Goal: Information Seeking & Learning: Check status

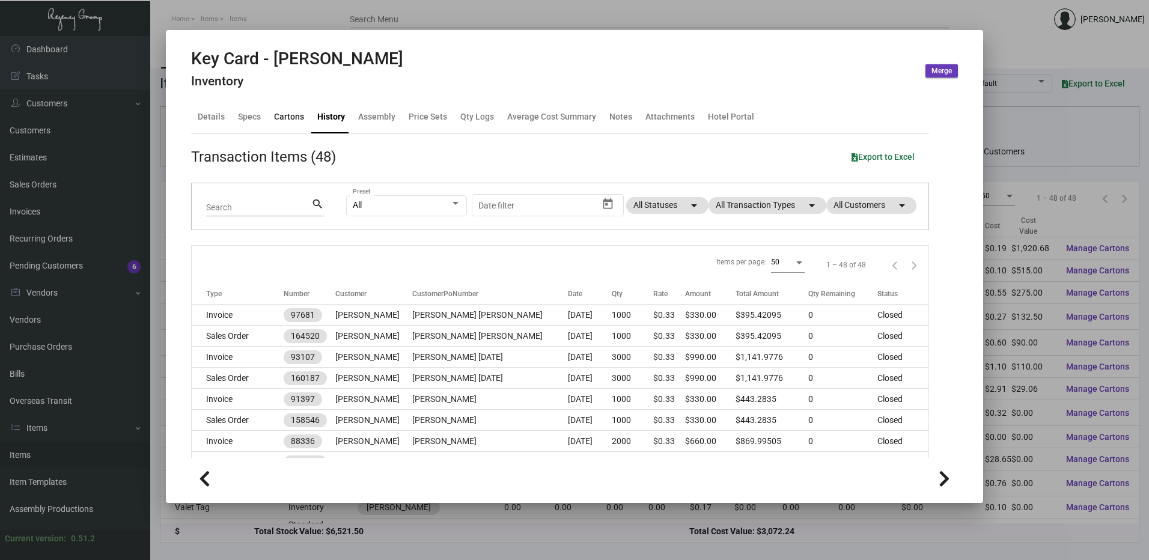
click at [290, 121] on div "Cartons" at bounding box center [289, 117] width 30 height 13
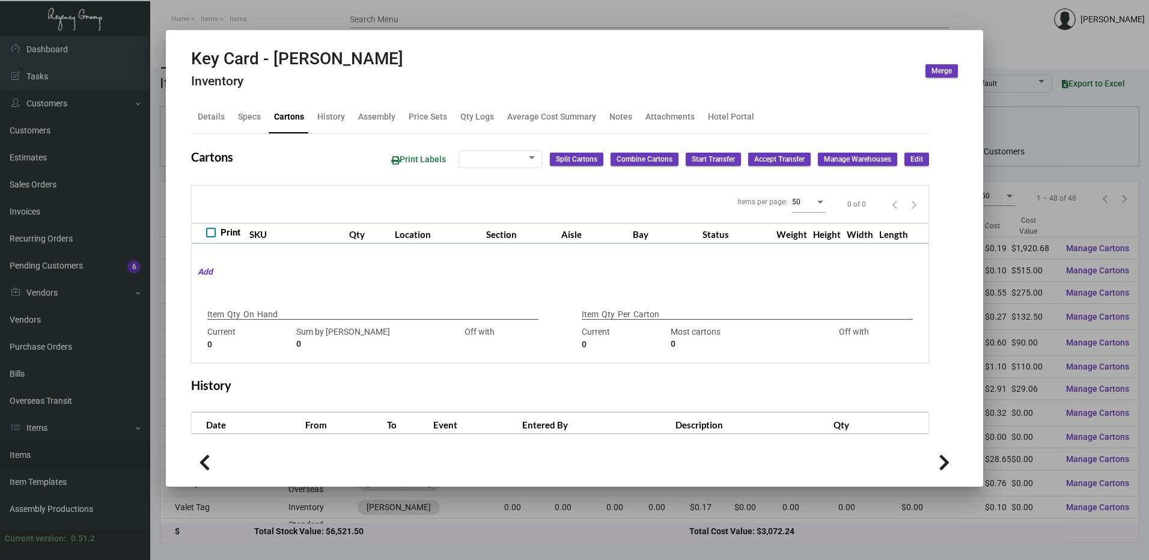
type input "5,000"
type input "5000"
type input "0"
type input "1,000"
type input "1000"
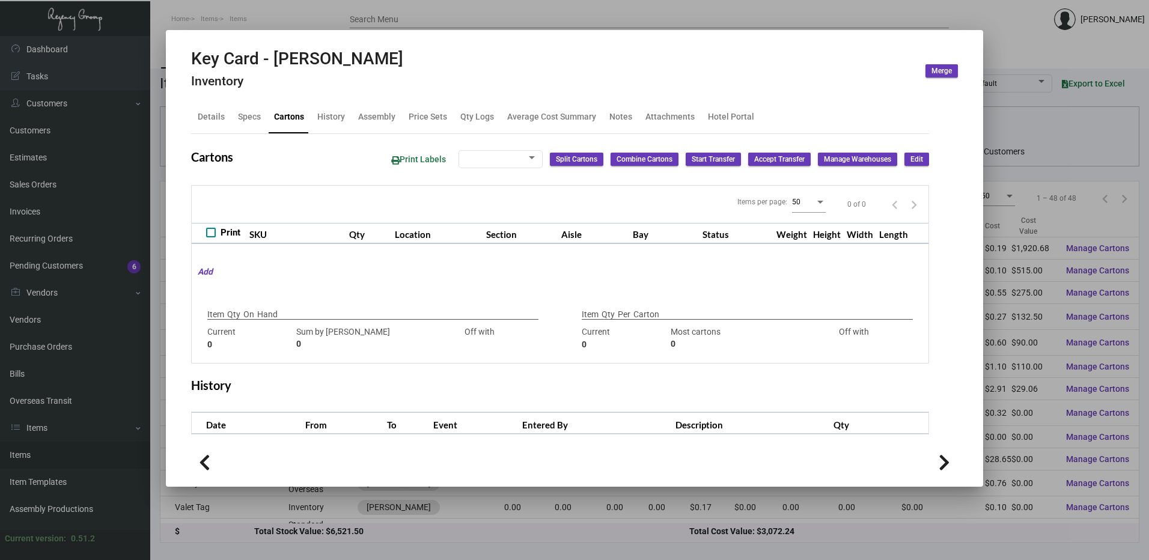
type input "0"
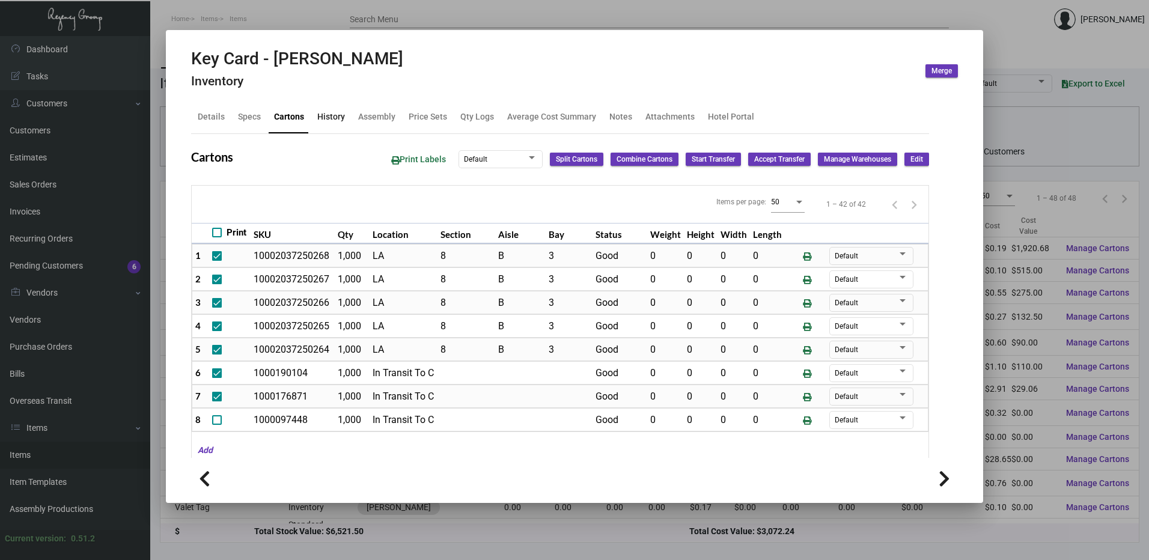
click at [331, 117] on div "History" at bounding box center [331, 117] width 28 height 13
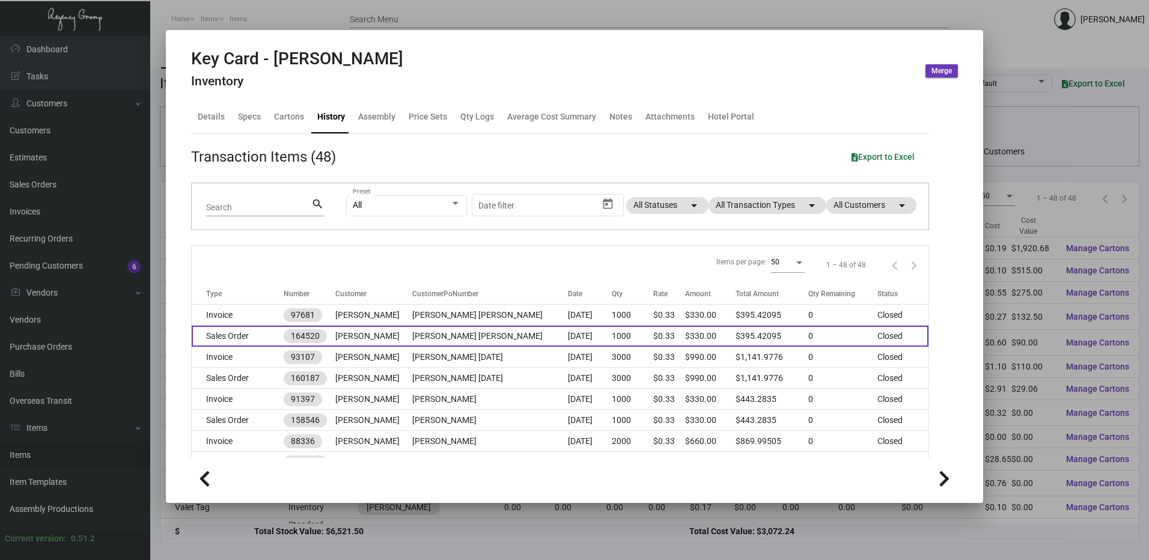
click at [253, 331] on td "Sales Order" at bounding box center [238, 336] width 92 height 21
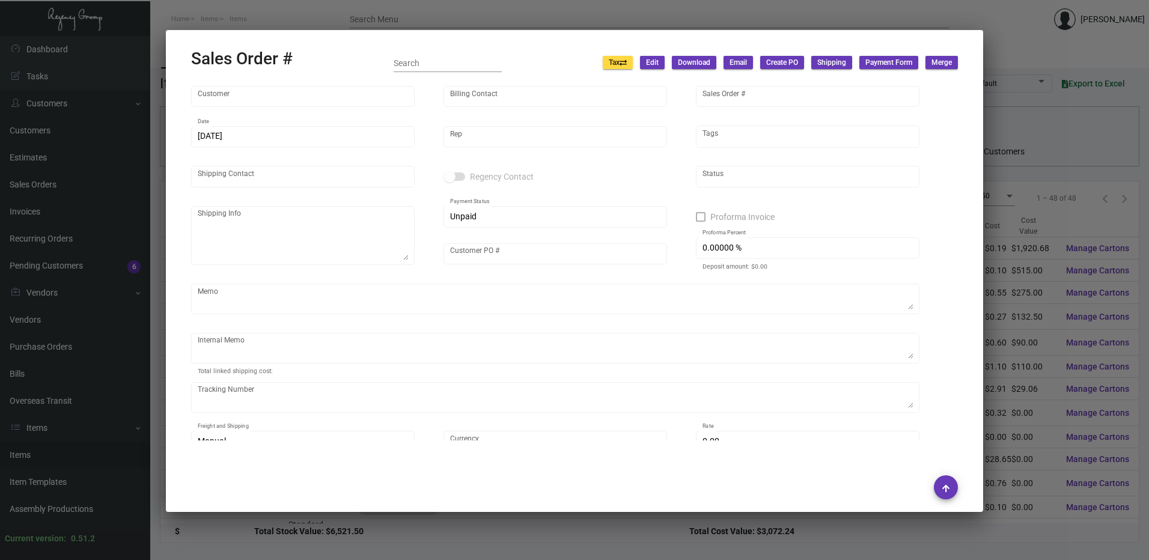
type input "[PERSON_NAME]"
type input "164520"
type input "[DATE]"
type input "[PERSON_NAME]"
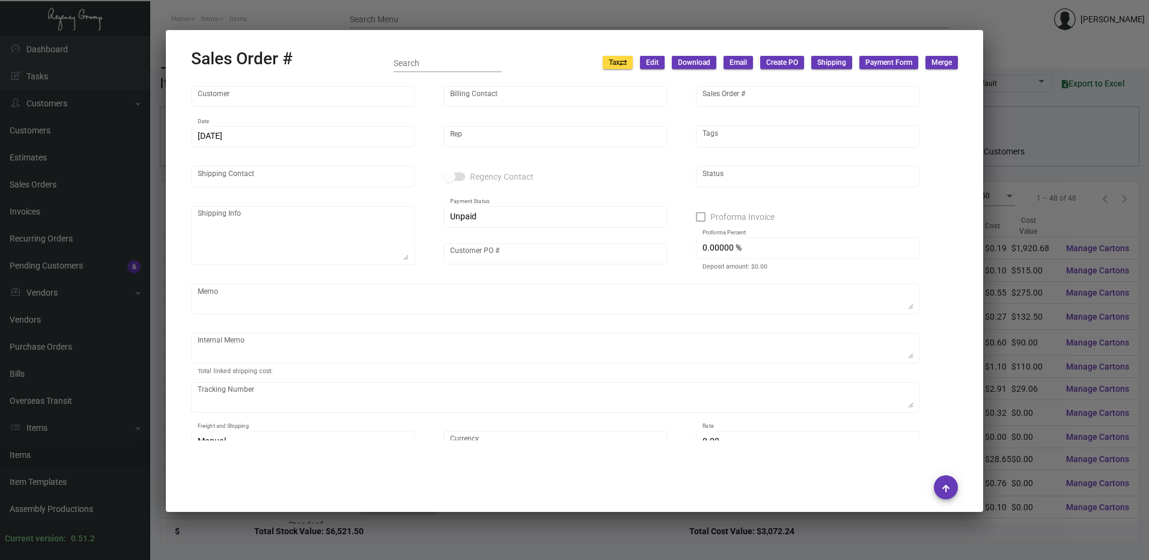
type input "[PERSON_NAME] [PERSON_NAME]"
type textarea "[PERSON_NAME] - [PERSON_NAME] [PERSON_NAME] [STREET_ADDRESS][PERSON_NAME]"
type input "[PERSON_NAME] [PERSON_NAME]"
type textarea "$8.35"
type input "United States Dollar $"
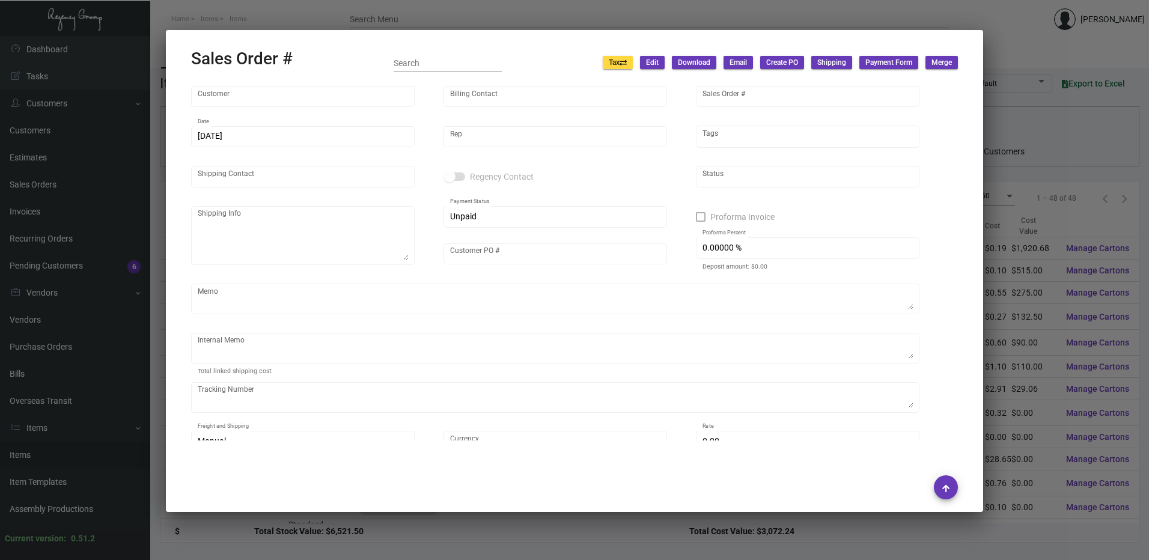
type input "$ 36.98"
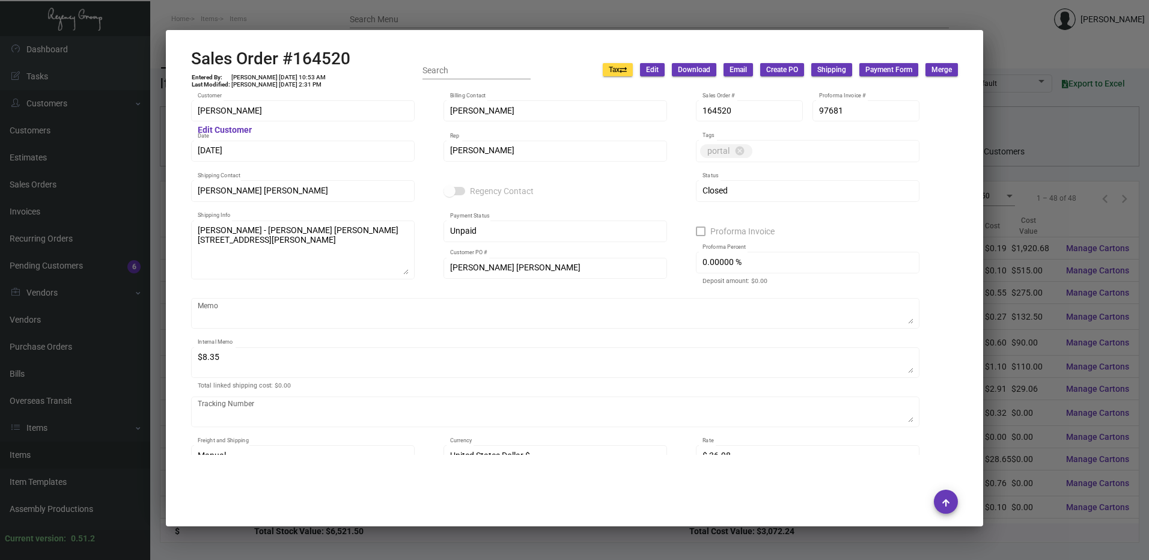
click at [330, 56] on h2 "Sales Order #164520" at bounding box center [270, 59] width 159 height 20
copy h2 "164520"
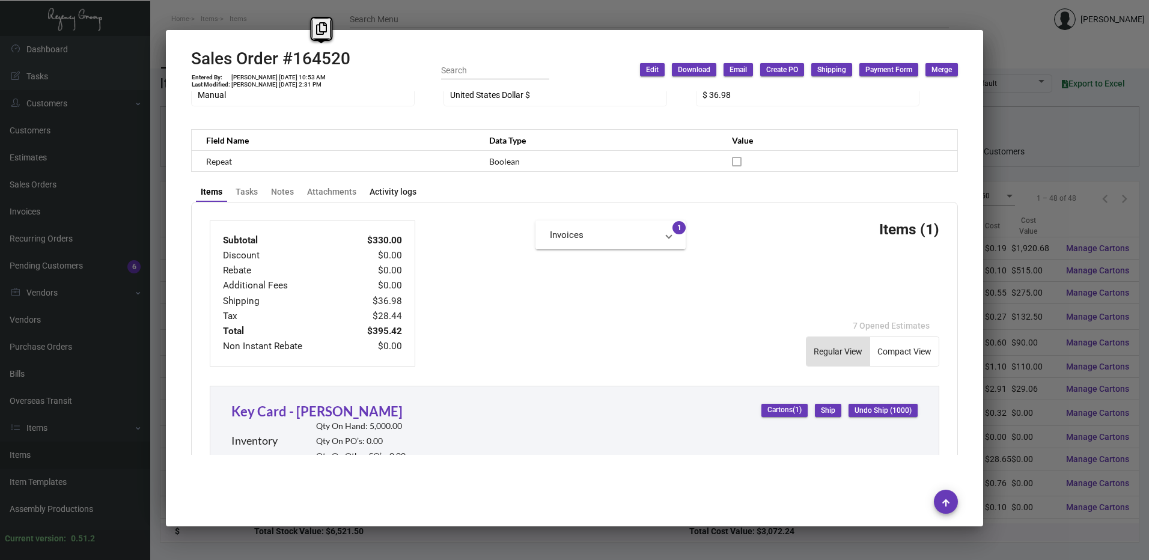
click at [400, 194] on div "Activity logs" at bounding box center [393, 192] width 47 height 13
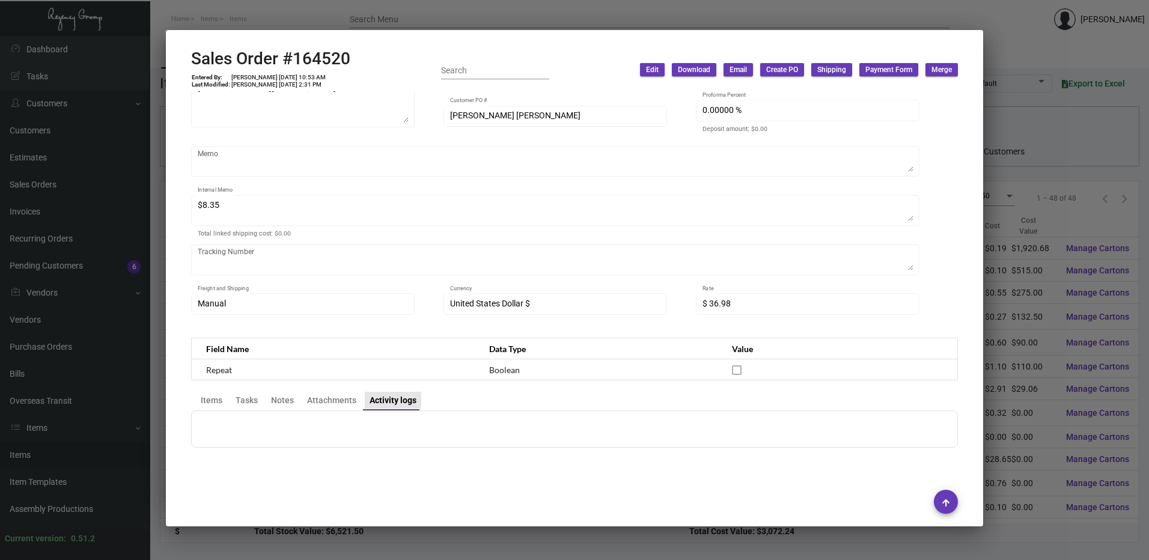
scroll to position [152, 0]
click at [212, 402] on div "Items" at bounding box center [212, 400] width 22 height 13
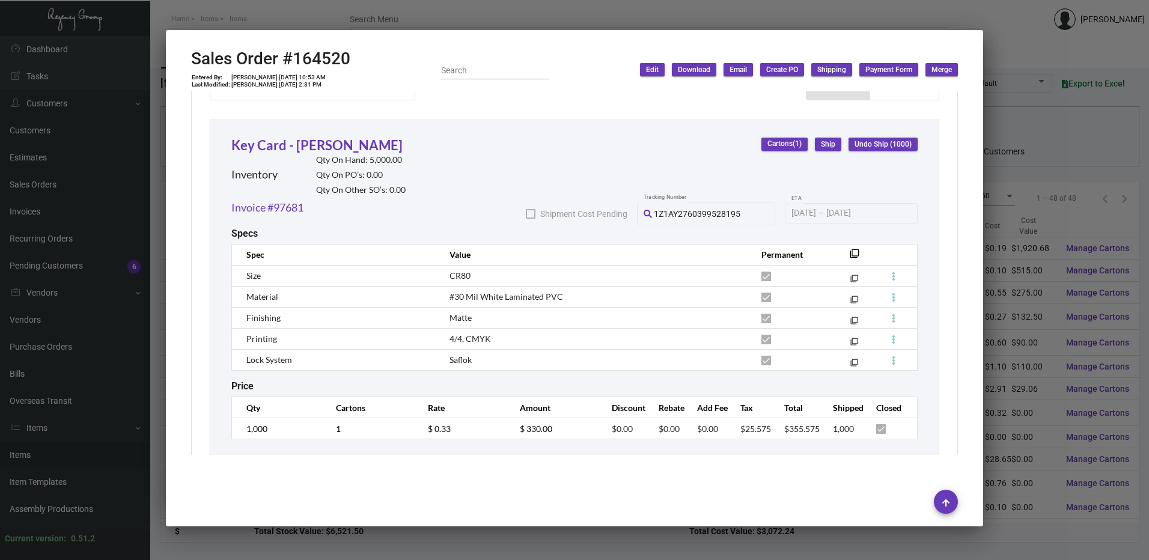
scroll to position [661, 0]
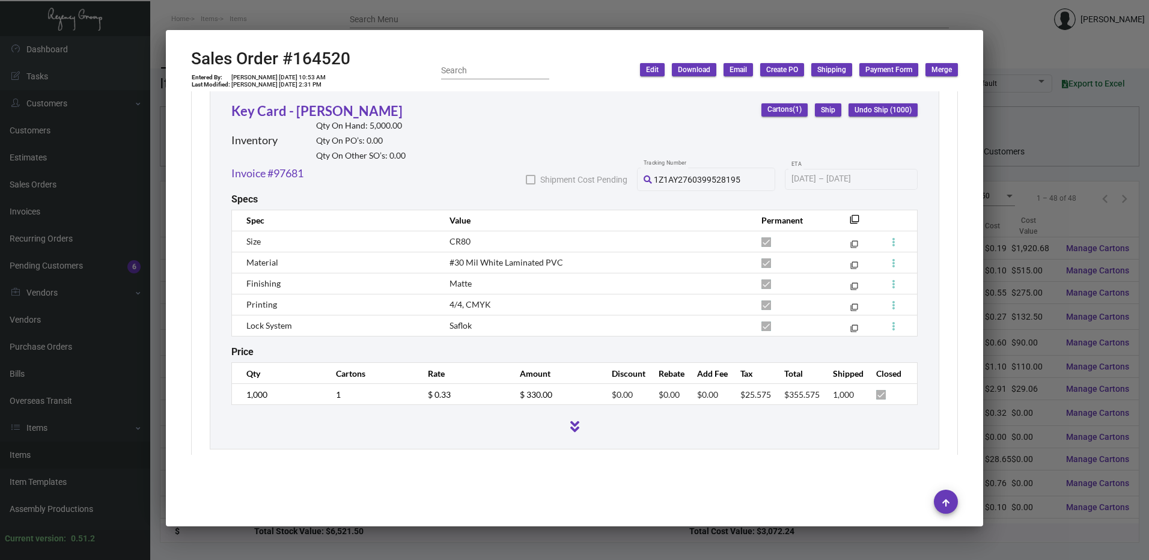
click at [385, 124] on h2 "Qty On Hand: 5,000.00" at bounding box center [361, 126] width 90 height 10
drag, startPoint x: 385, startPoint y: 124, endPoint x: 409, endPoint y: 129, distance: 25.1
click at [409, 129] on div "Key Card - Alila Napa Inventory Qty On Hand: 5,000.00 Qty On PO’s: 0.00 Qty On …" at bounding box center [574, 133] width 686 height 64
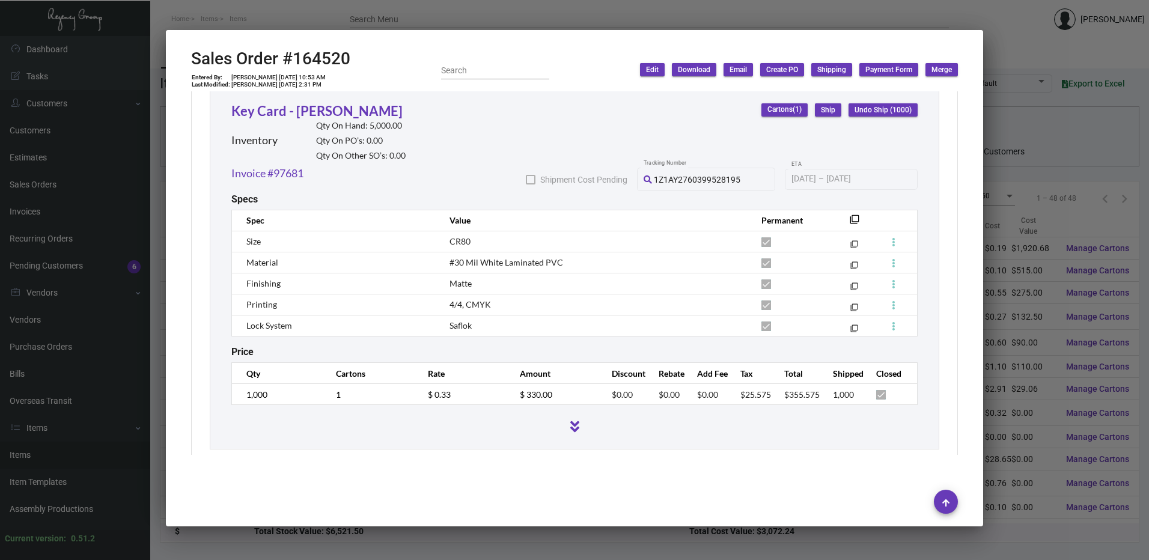
click at [389, 124] on h2 "Qty On Hand: 5,000.00" at bounding box center [361, 126] width 90 height 10
drag, startPoint x: 401, startPoint y: 123, endPoint x: 329, endPoint y: 121, distance: 71.6
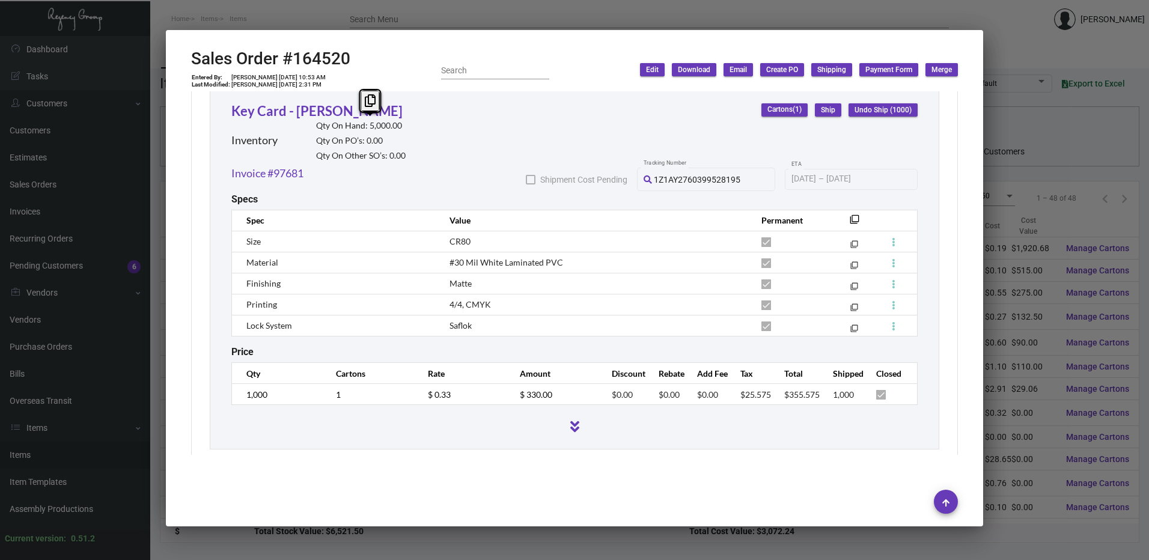
click at [329, 121] on h2 "Qty On Hand: 5,000.00" at bounding box center [361, 126] width 90 height 10
drag, startPoint x: 329, startPoint y: 121, endPoint x: 408, endPoint y: 142, distance: 81.1
click at [408, 142] on div "Key Card - Alila Napa Inventory Qty On Hand: 5,000.00 Qty On PO’s: 0.00 Qty On …" at bounding box center [574, 133] width 686 height 64
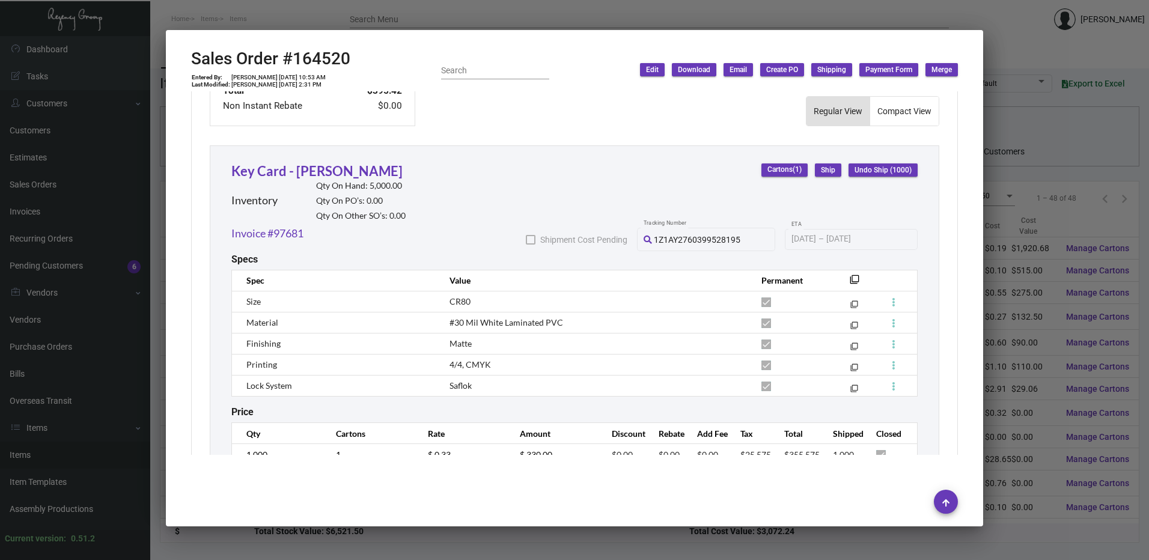
scroll to position [541, 0]
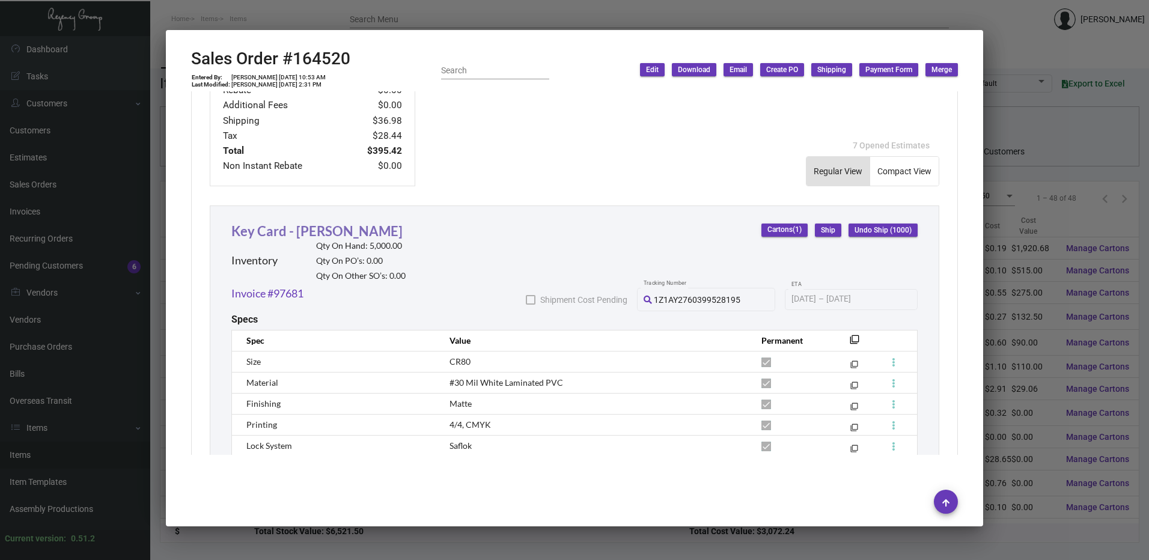
click at [332, 235] on link "Key Card - [PERSON_NAME]" at bounding box center [316, 231] width 171 height 16
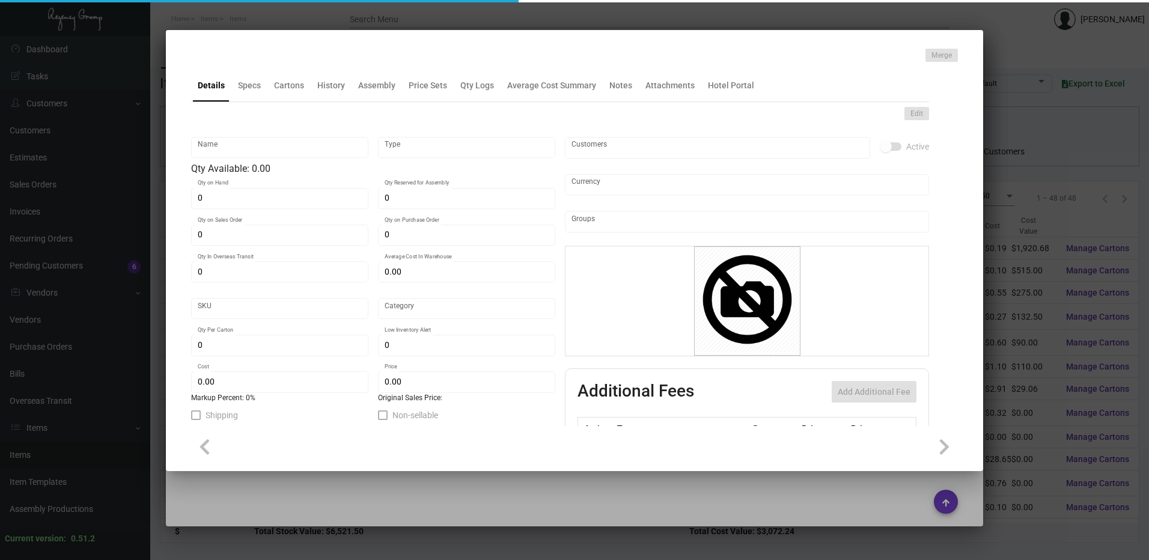
type input "Key Card - [PERSON_NAME]"
type input "Inventory"
type input "5,000"
type input "10,000"
type input "$ 0.455"
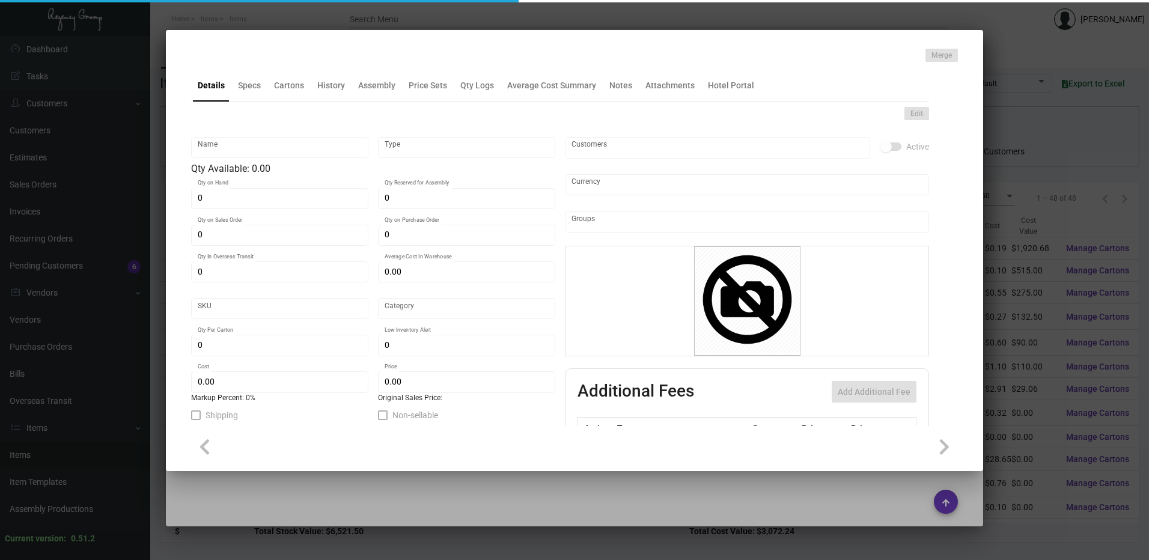
type input "Alila NP-Key Card -93"
type input "Overseas"
type input "1,000"
type input "$ 0.103"
type input "$ 0.33"
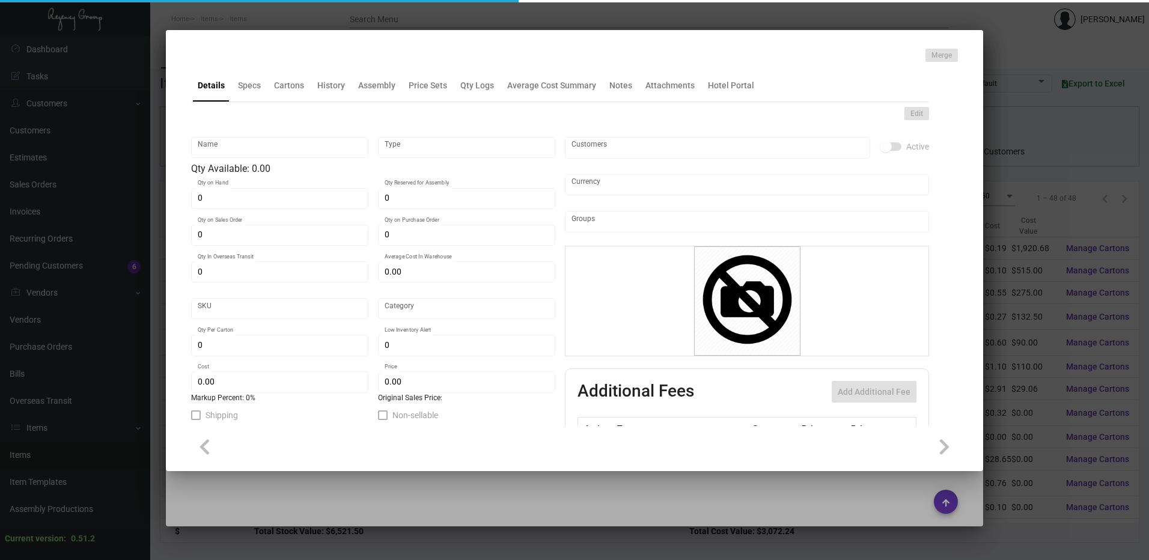
checkbox input "true"
type input "United States Dollar $"
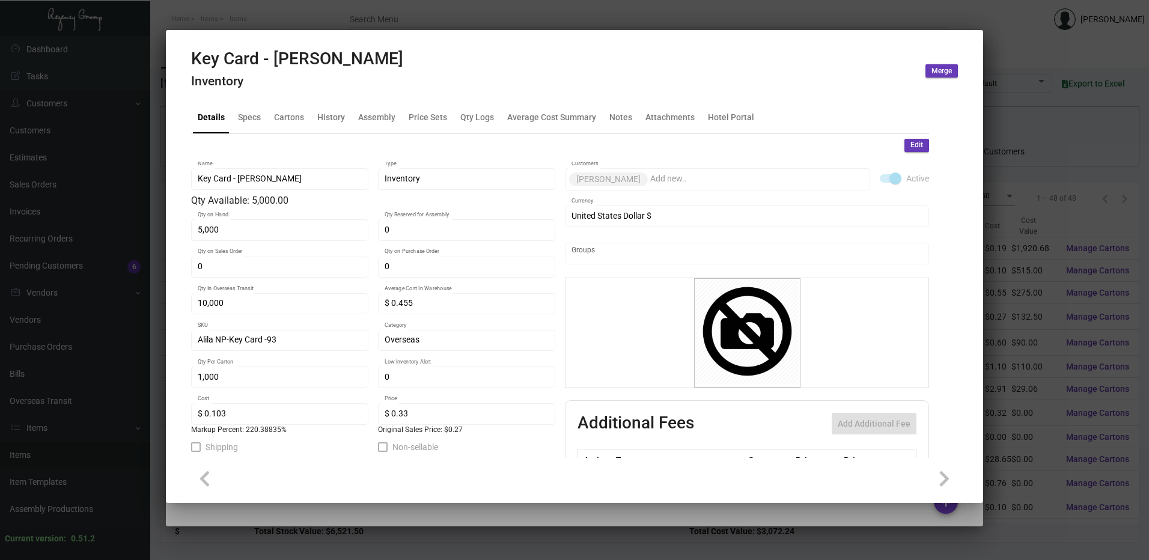
click at [474, 93] on div "Key Card - Alila Napa Inventory Merge" at bounding box center [574, 71] width 767 height 45
click at [482, 121] on div "Qty Logs" at bounding box center [477, 117] width 34 height 13
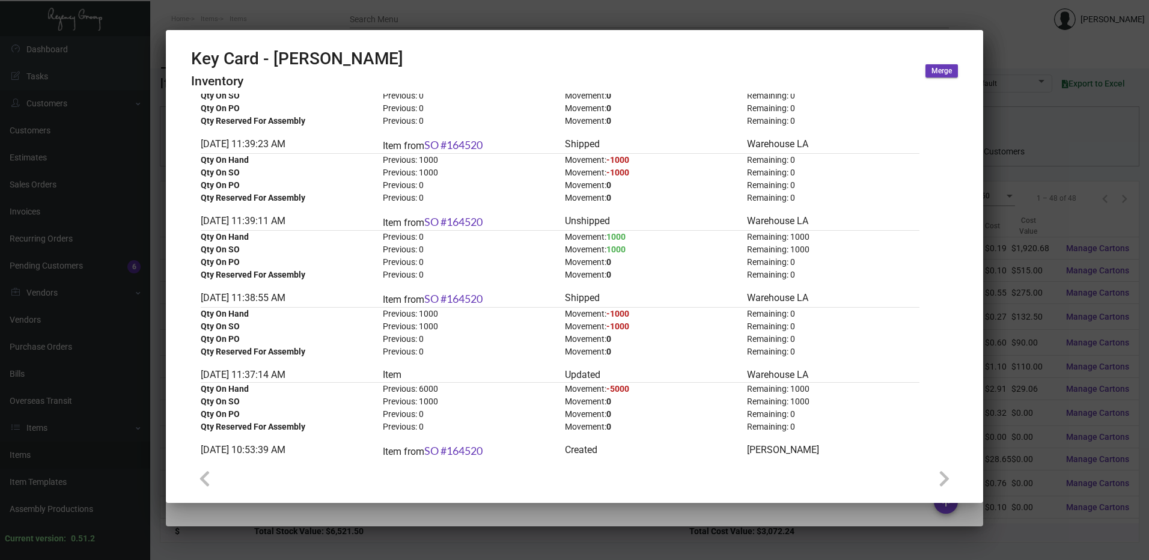
scroll to position [180, 0]
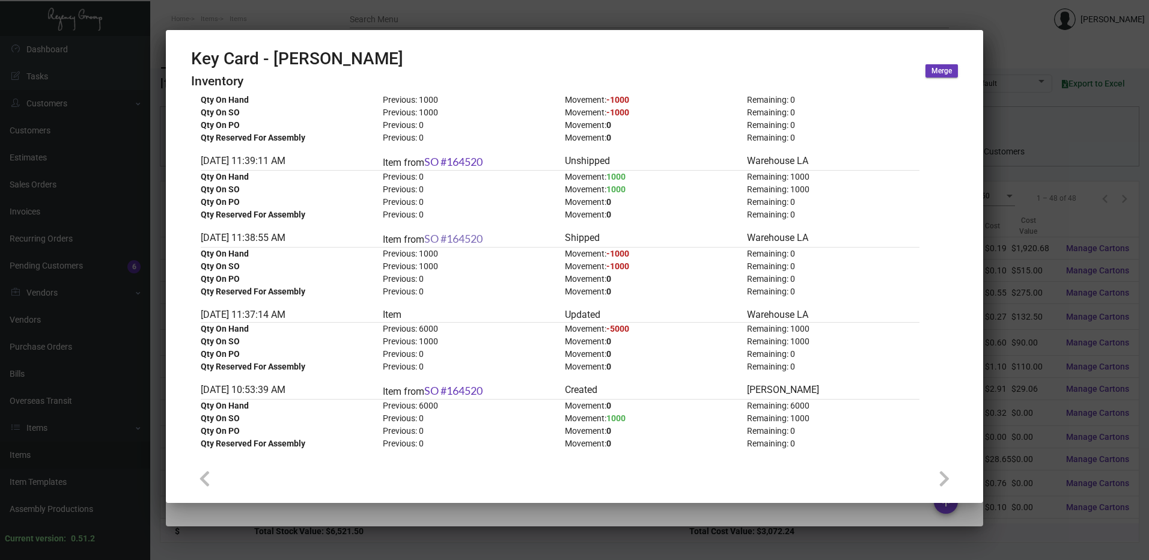
click at [466, 237] on link "SO #164520" at bounding box center [453, 238] width 58 height 13
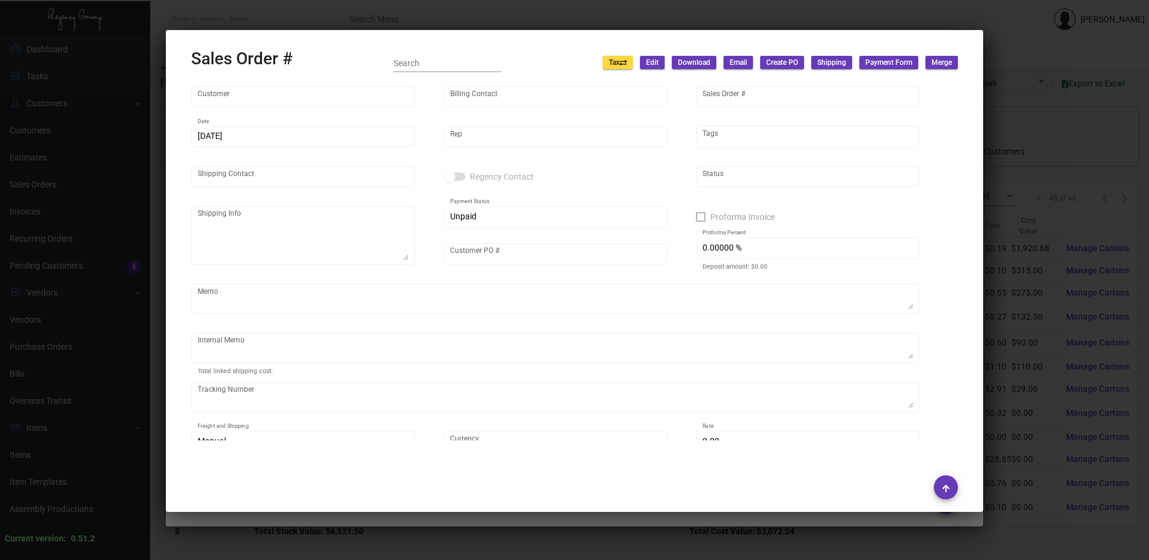
type input "[PERSON_NAME]"
type input "164520"
type input "[DATE]"
type input "[PERSON_NAME]"
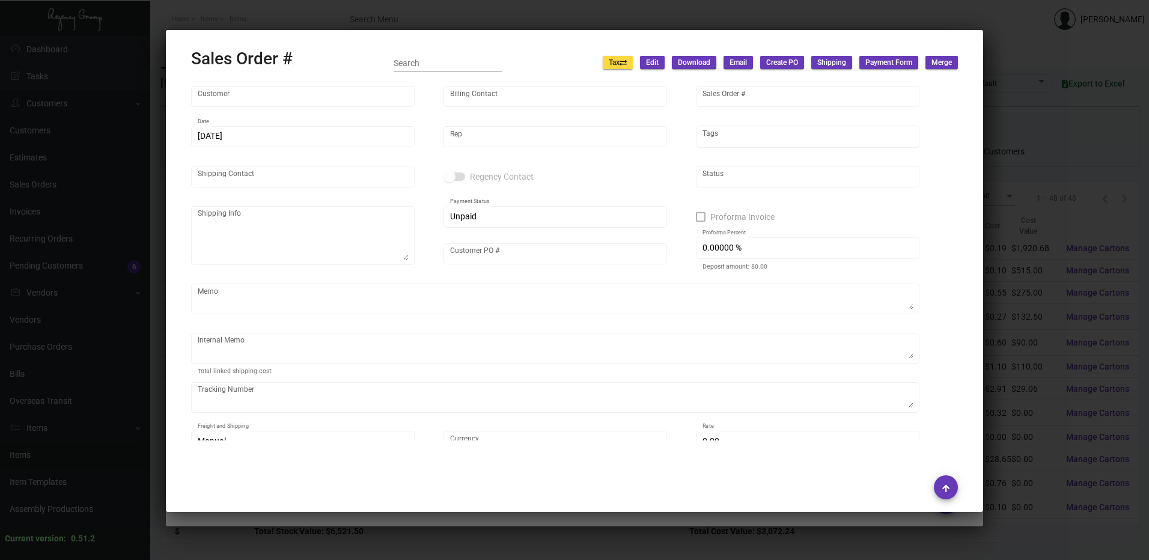
type input "[PERSON_NAME] [PERSON_NAME]"
type textarea "[PERSON_NAME] - [PERSON_NAME] [PERSON_NAME] [STREET_ADDRESS][PERSON_NAME]"
type input "[PERSON_NAME] [PERSON_NAME]"
type textarea "$8.35"
type input "United States Dollar $"
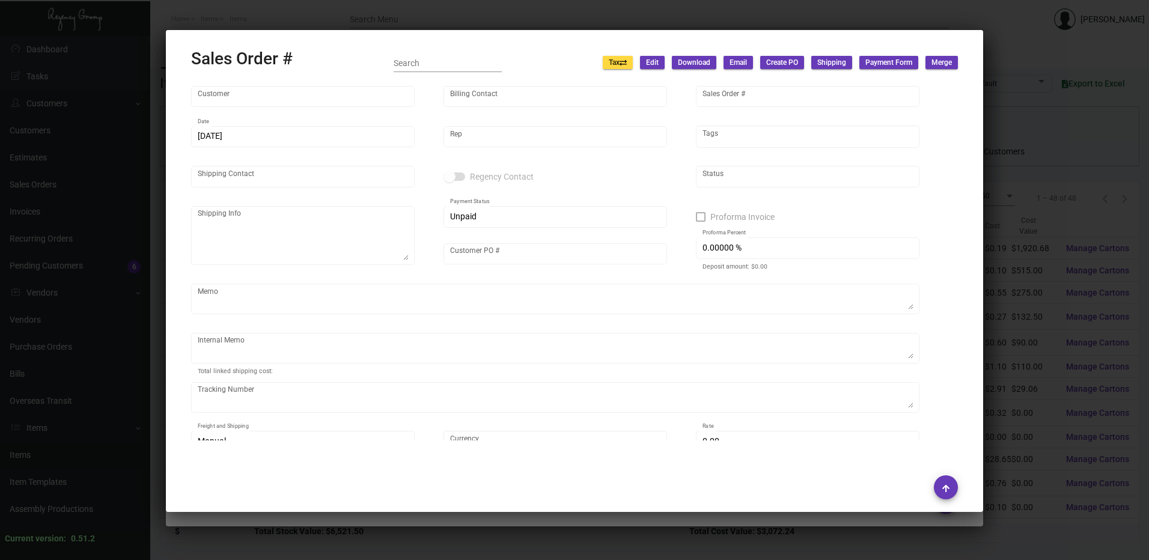
type input "$ 36.98"
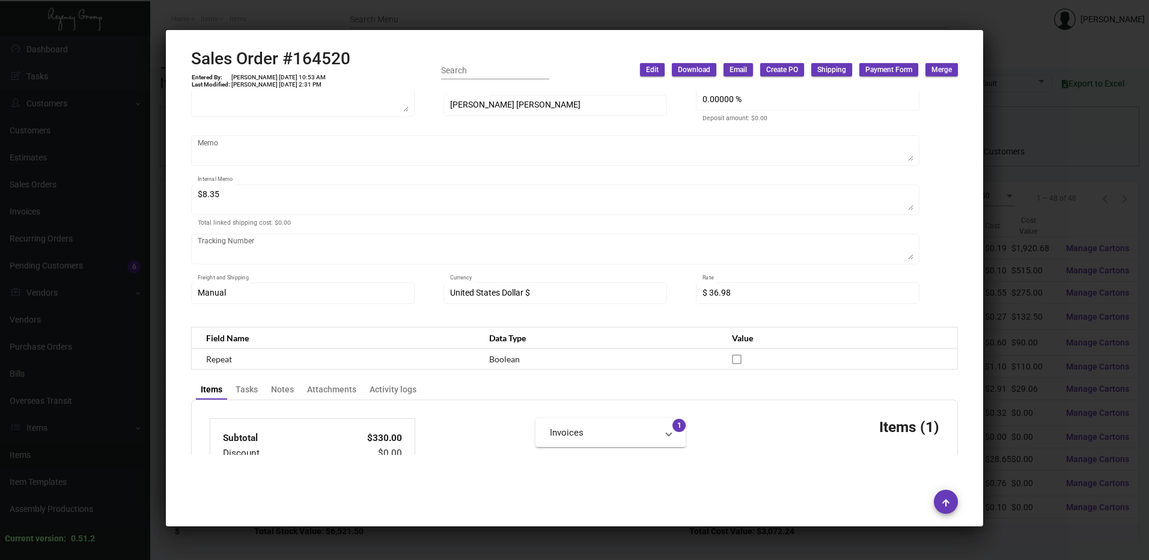
scroll to position [55, 0]
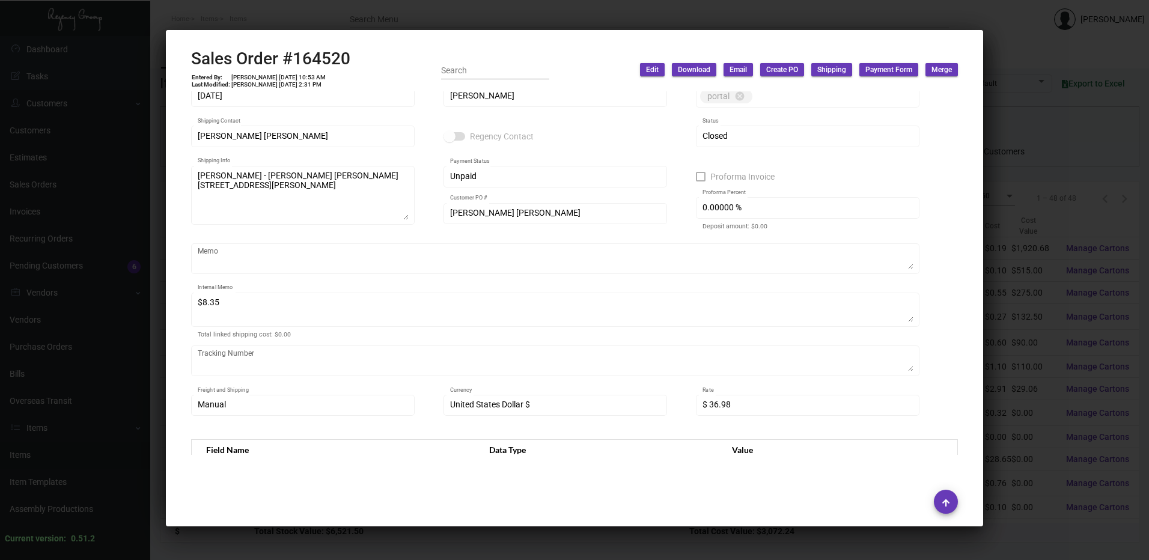
click at [707, 15] on div at bounding box center [574, 280] width 1149 height 560
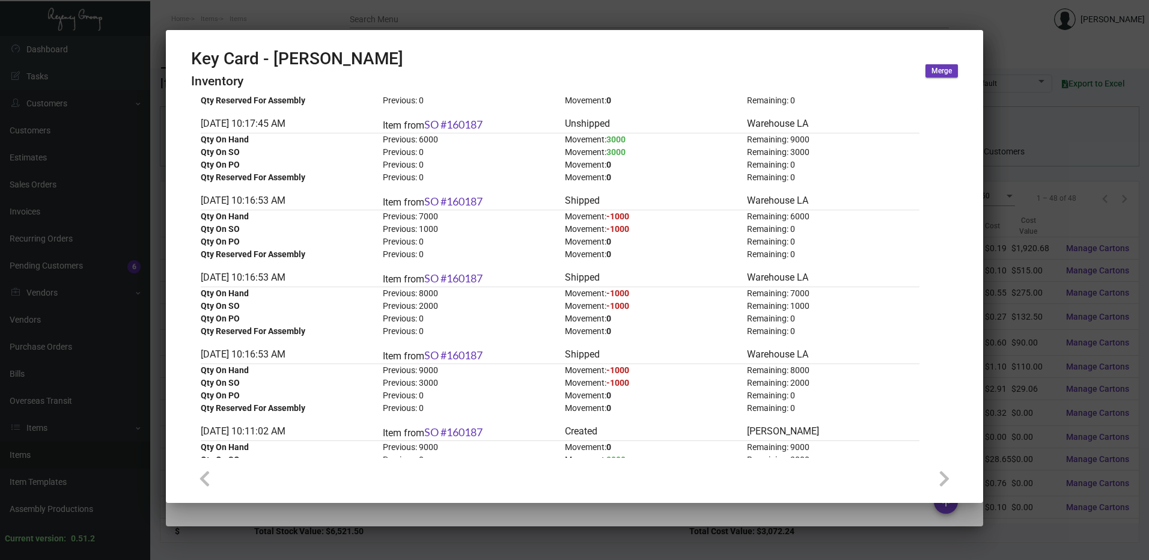
scroll to position [601, 0]
click at [471, 356] on link "SO #160187" at bounding box center [453, 354] width 58 height 13
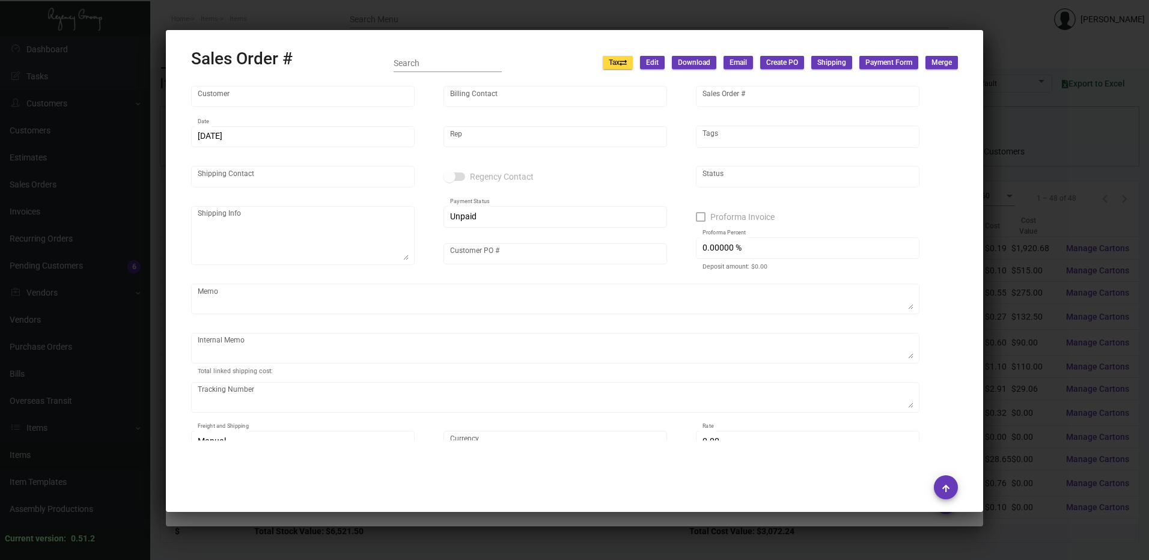
type input "[PERSON_NAME]"
type input "160187"
type input "[DATE]"
type input "[PERSON_NAME]"
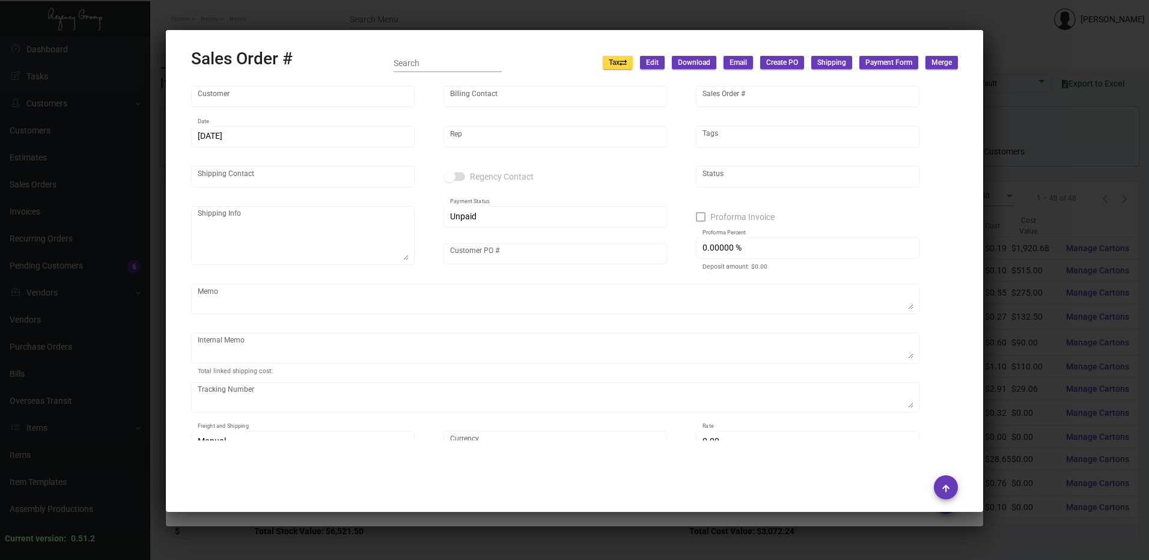
type input "[PERSON_NAME]"
type textarea "[PERSON_NAME] [STREET_ADDRESS][PERSON_NAME]"
type input "[PERSON_NAME] [DATE]"
type textarea "$37.50"
type input "United States Dollar $"
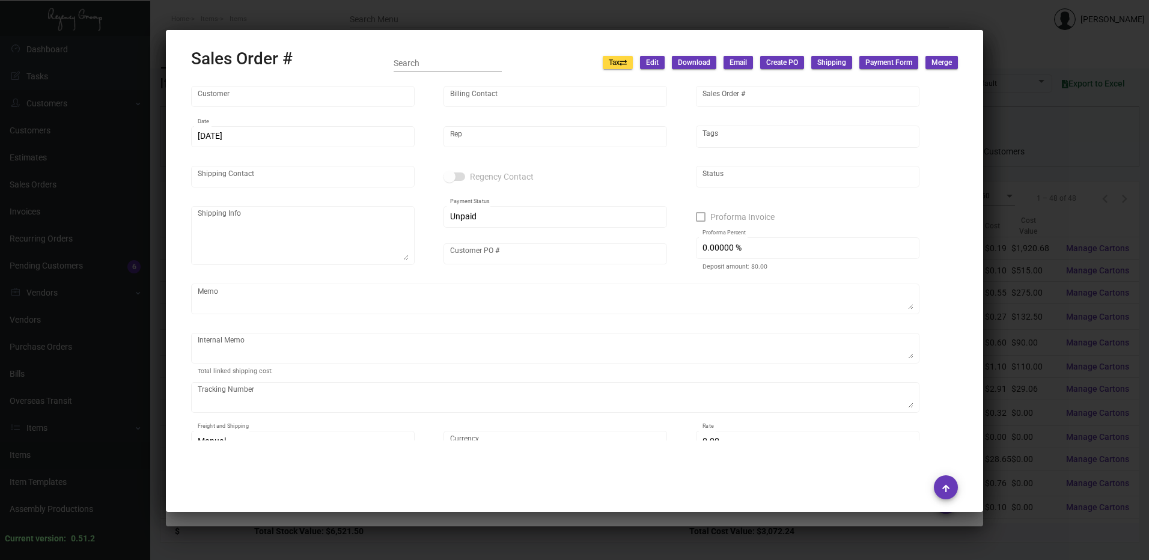
type input "$ 69.84"
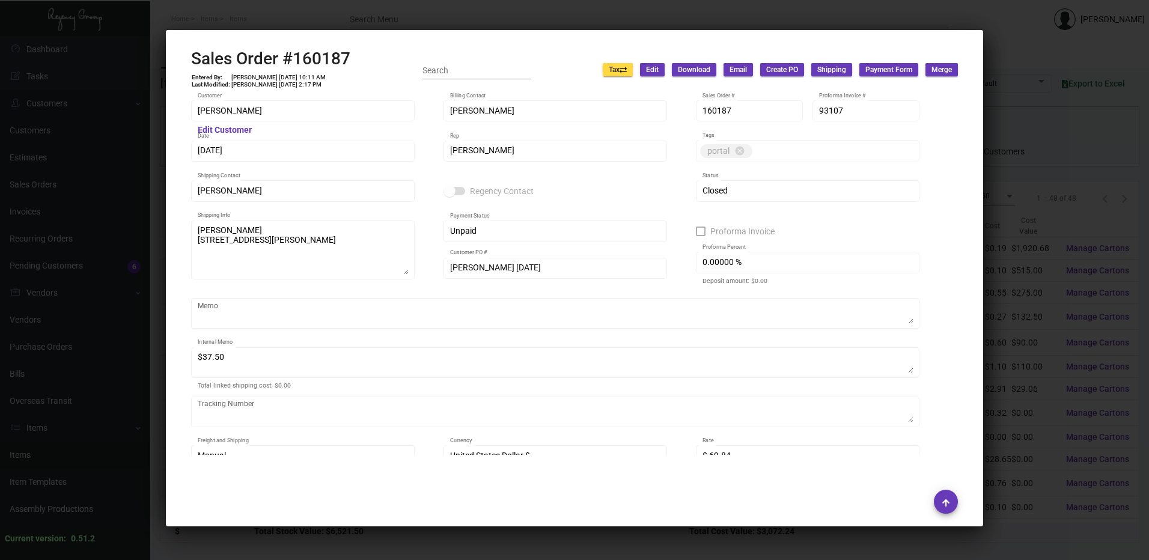
click at [484, 13] on div at bounding box center [574, 280] width 1149 height 560
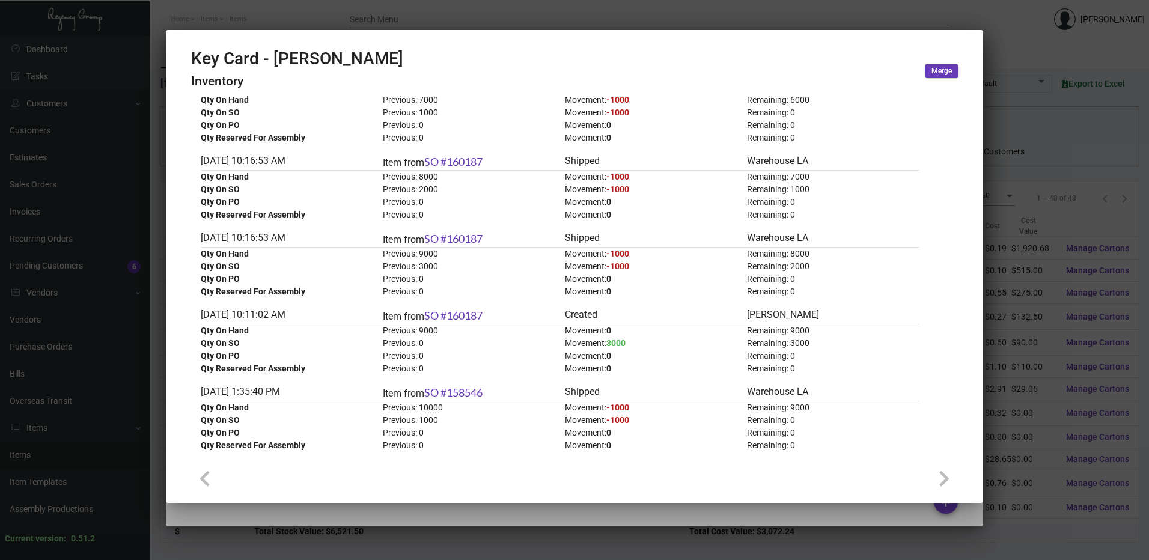
scroll to position [721, 0]
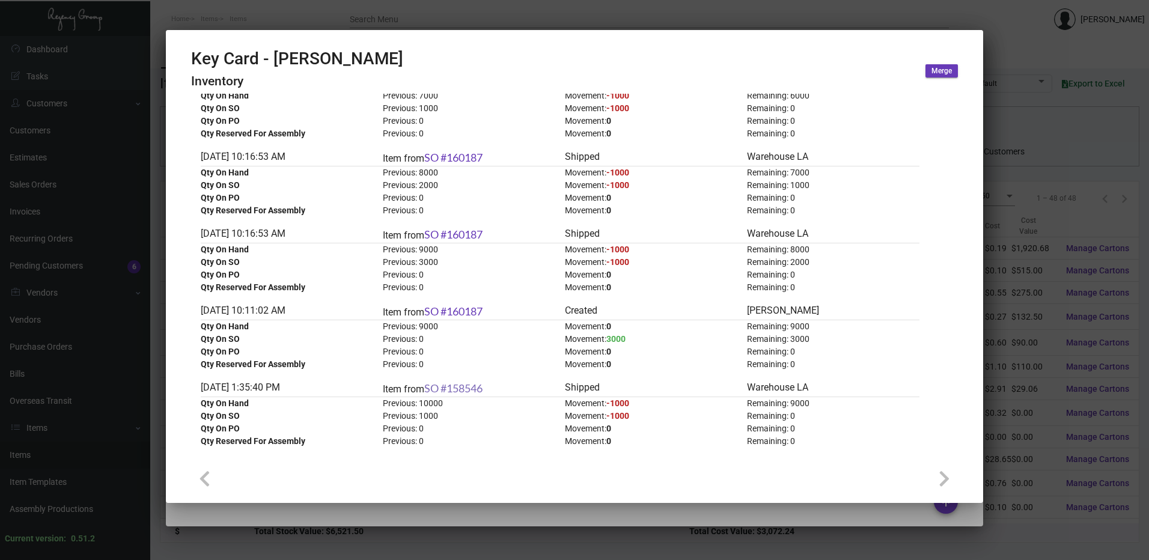
click at [479, 391] on link "SO #158546" at bounding box center [453, 388] width 58 height 13
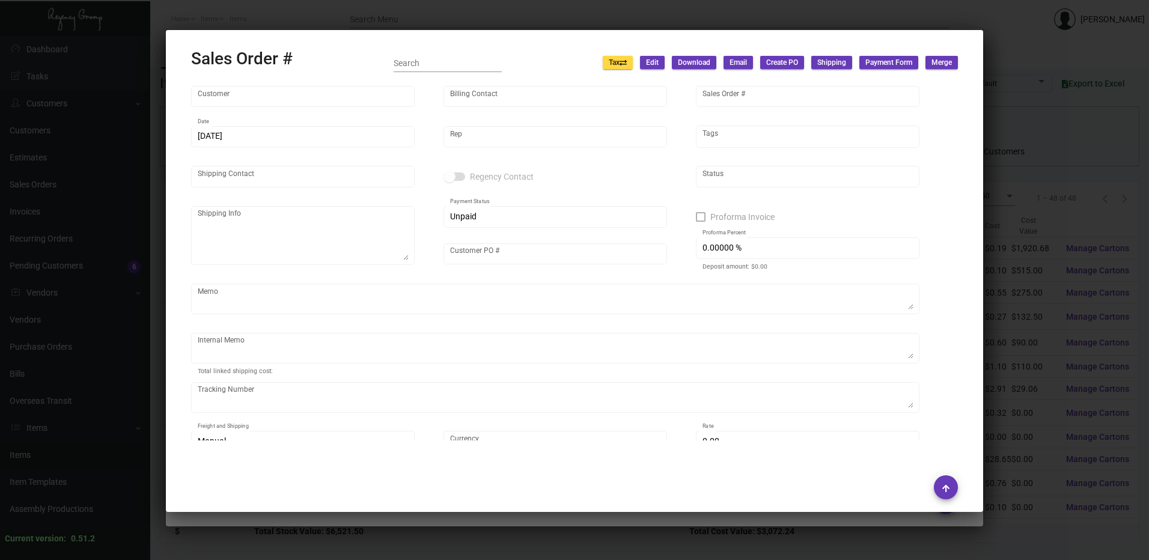
type input "[PERSON_NAME]"
type input "158546"
type input "[DATE]"
type input "[PERSON_NAME]"
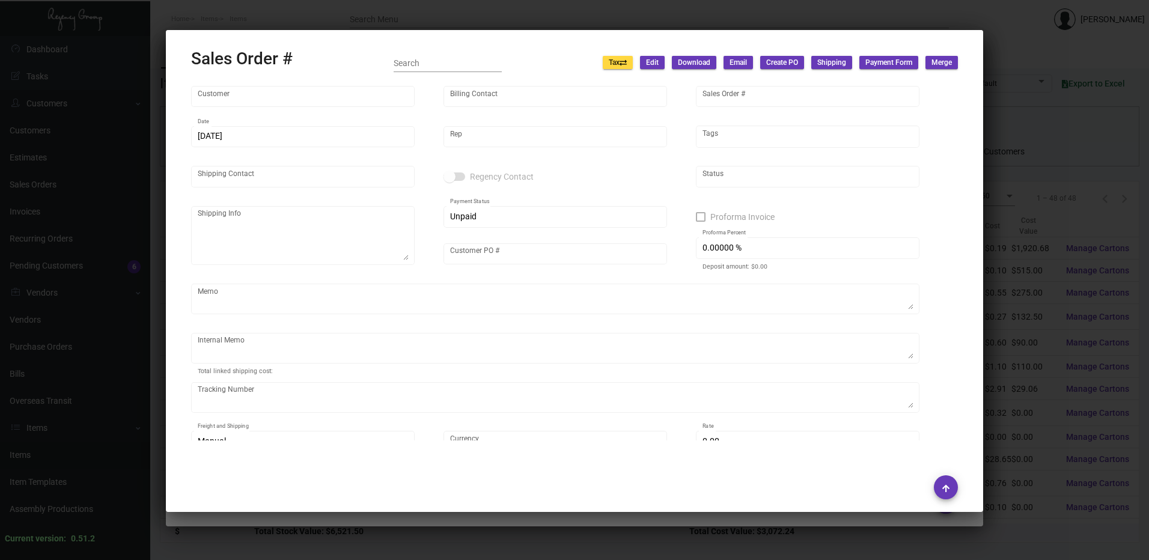
type input "[PERSON_NAME]"
type textarea "[PERSON_NAME] [STREET_ADDRESS][PERSON_NAME]"
type input "[PERSON_NAME]"
type textarea "overnight"
type textarea "$52.51 NDA"
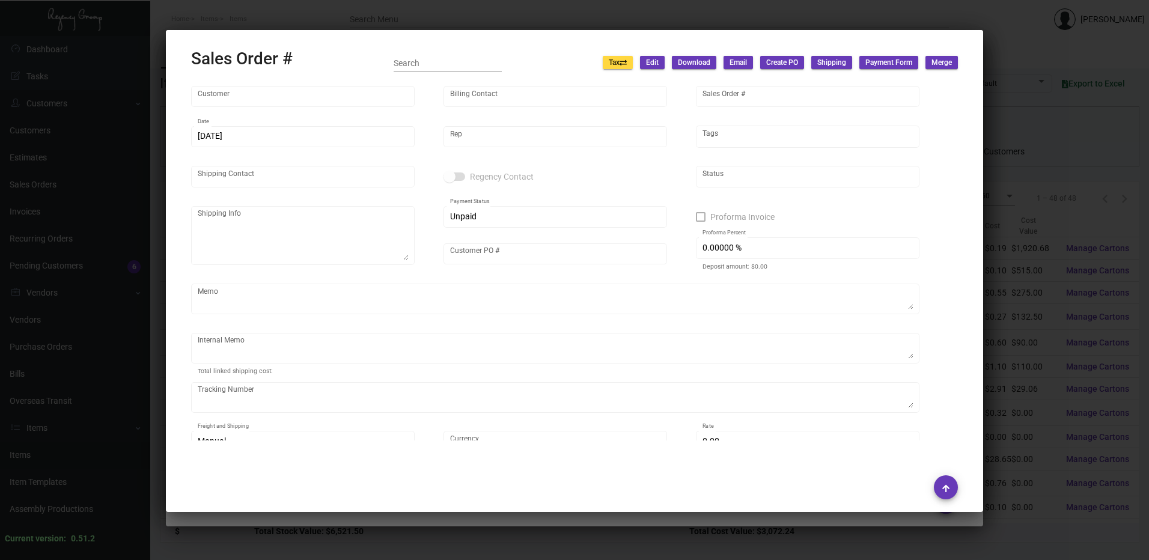
type input "United States Dollar $"
type input "$ 81.40"
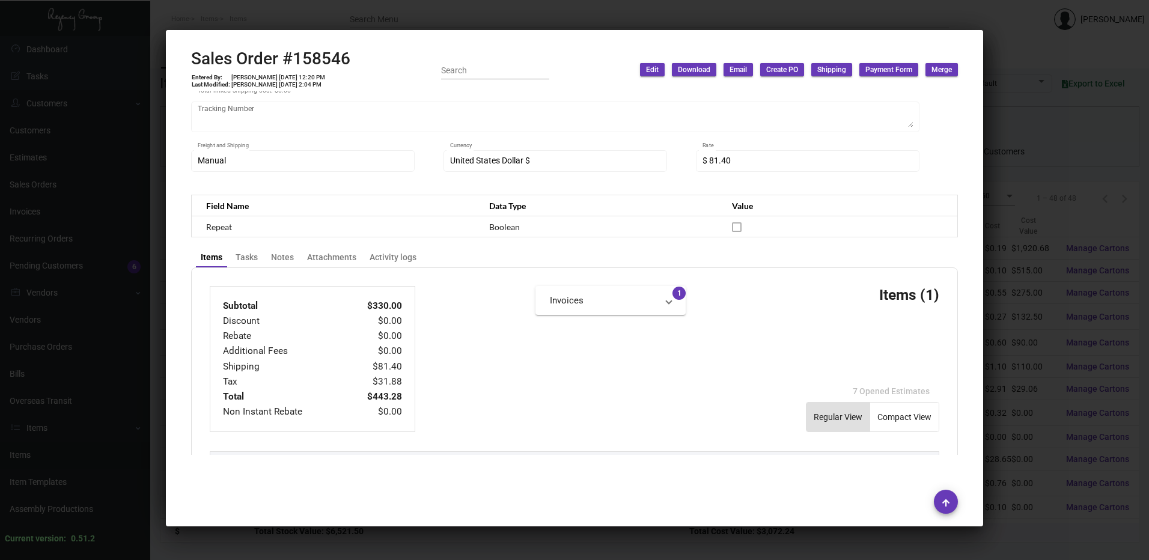
scroll to position [0, 0]
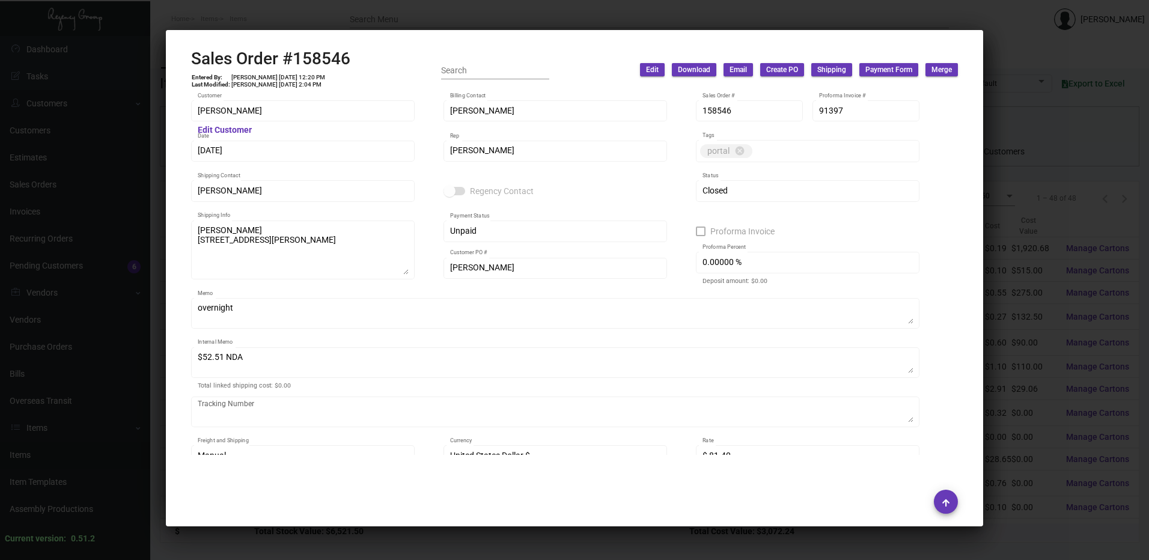
click at [505, 13] on div at bounding box center [574, 280] width 1149 height 560
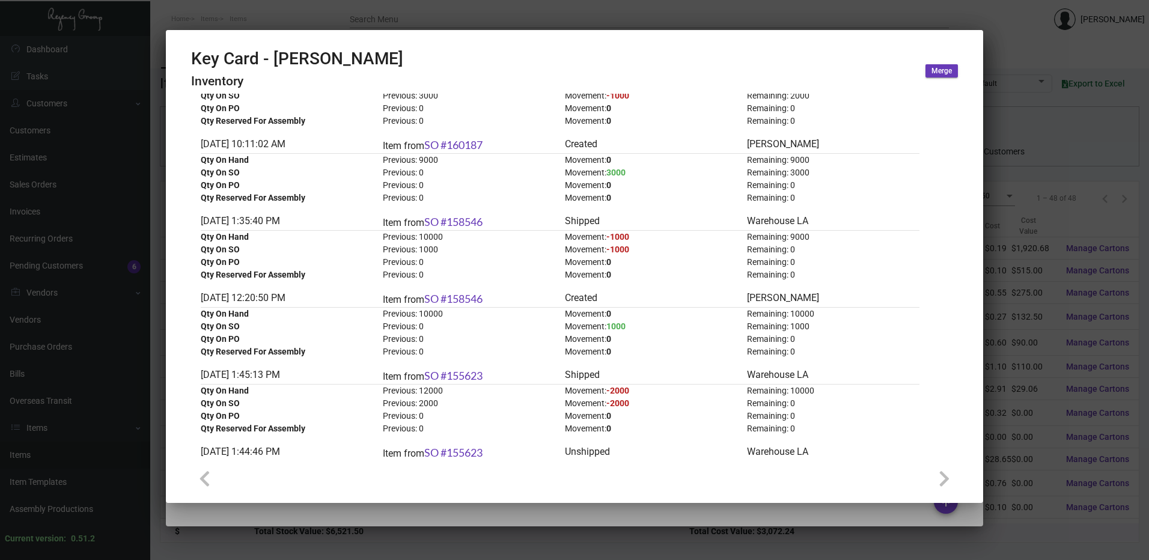
scroll to position [902, 0]
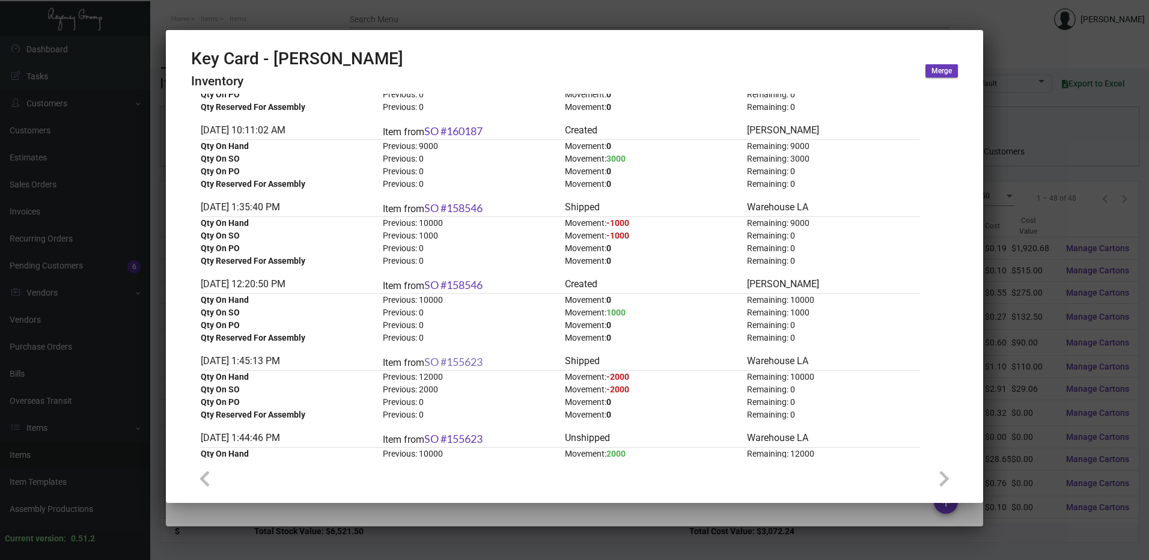
click at [476, 361] on link "SO #155623" at bounding box center [453, 361] width 58 height 13
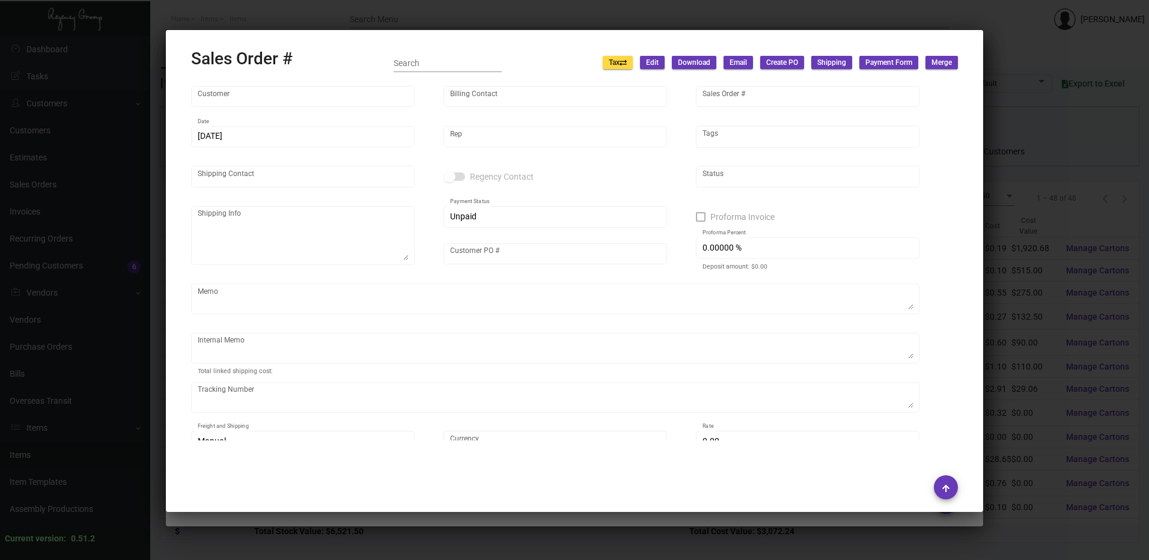
type input "[PERSON_NAME]"
type input "155623"
type input "[DATE]"
type input "[PERSON_NAME]"
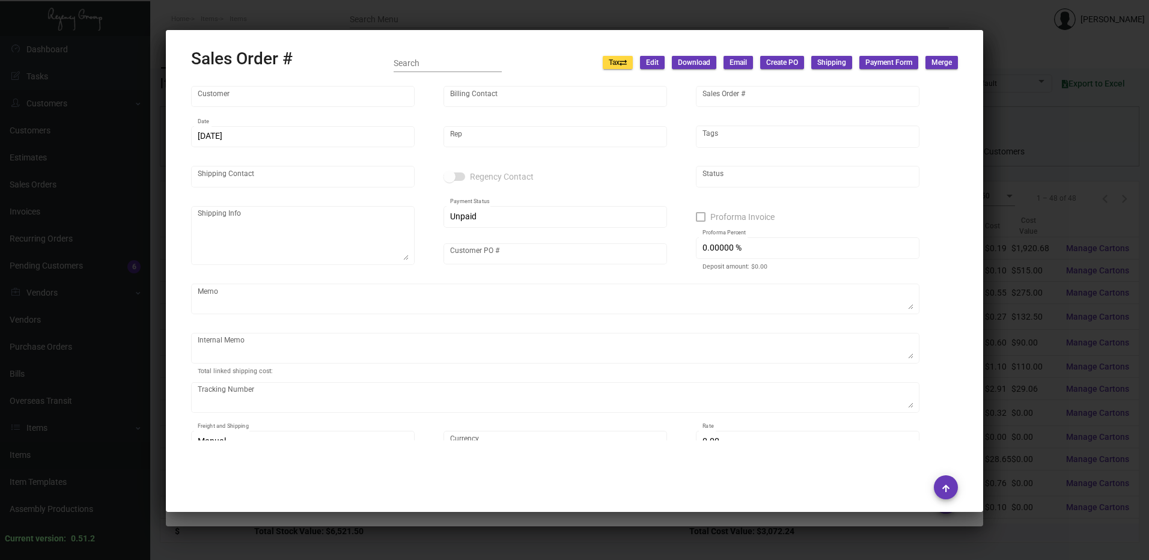
type input "[PERSON_NAME]"
type textarea "[PERSON_NAME] [STREET_ADDRESS][PERSON_NAME]"
type input "[PERSON_NAME]"
type textarea "Expedited shipping"
type textarea "$105.74 NDA"
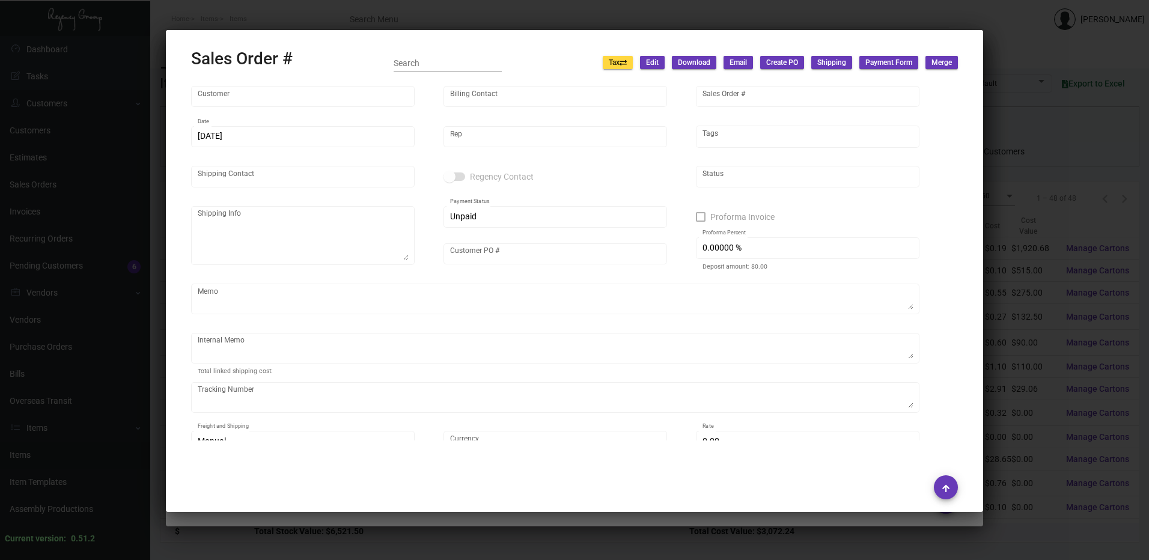
type input "United States Dollar $"
type input "$ 147.42"
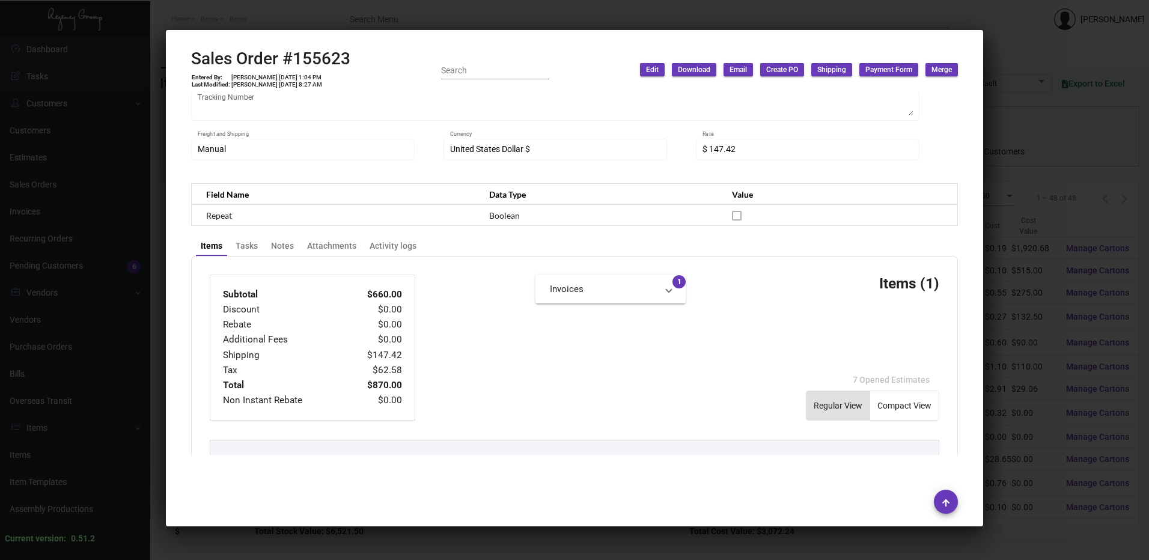
scroll to position [0, 0]
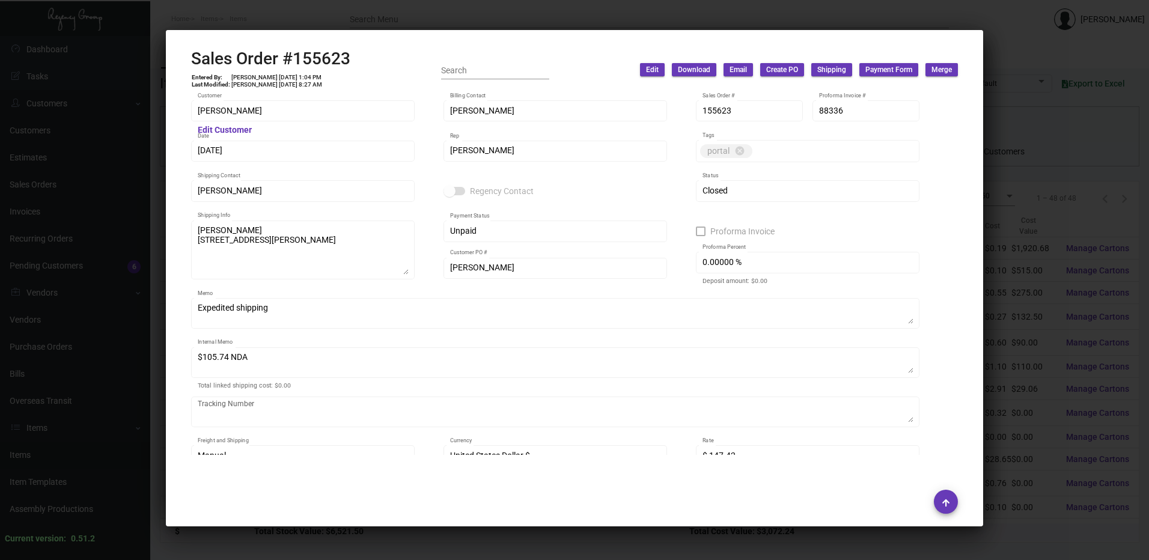
click at [494, 6] on div at bounding box center [574, 280] width 1149 height 560
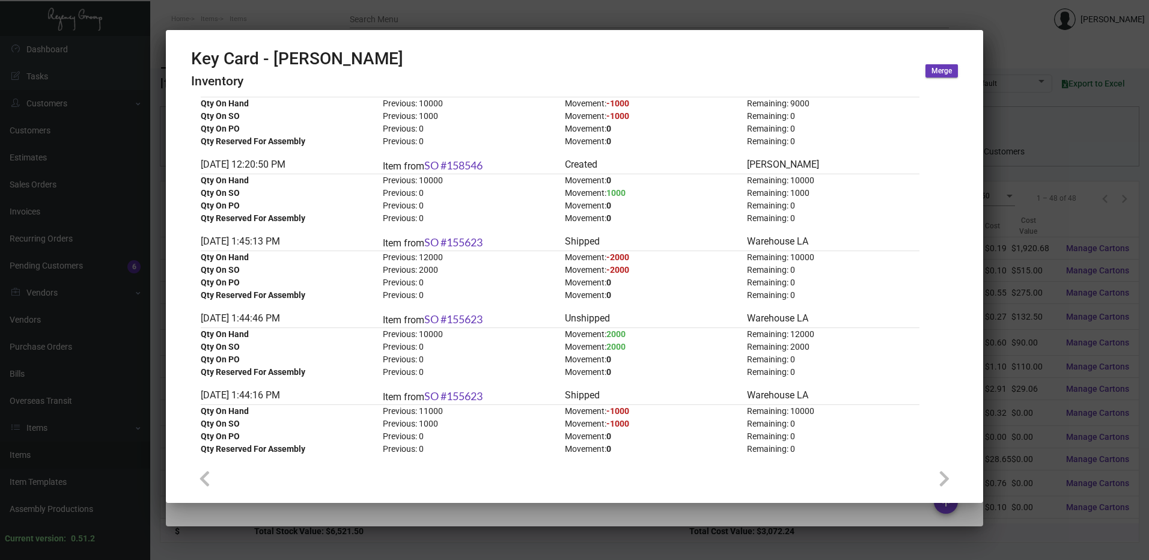
scroll to position [1022, 0]
click at [478, 322] on link "SO #155623" at bounding box center [453, 318] width 58 height 13
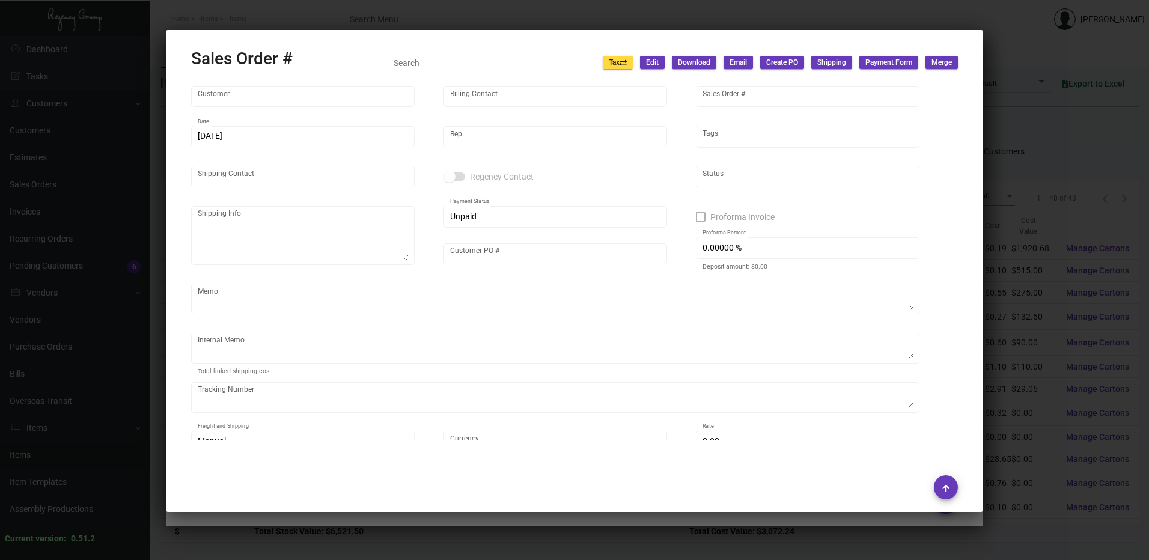
type input "[PERSON_NAME]"
type input "155623"
type input "[DATE]"
type input "[PERSON_NAME]"
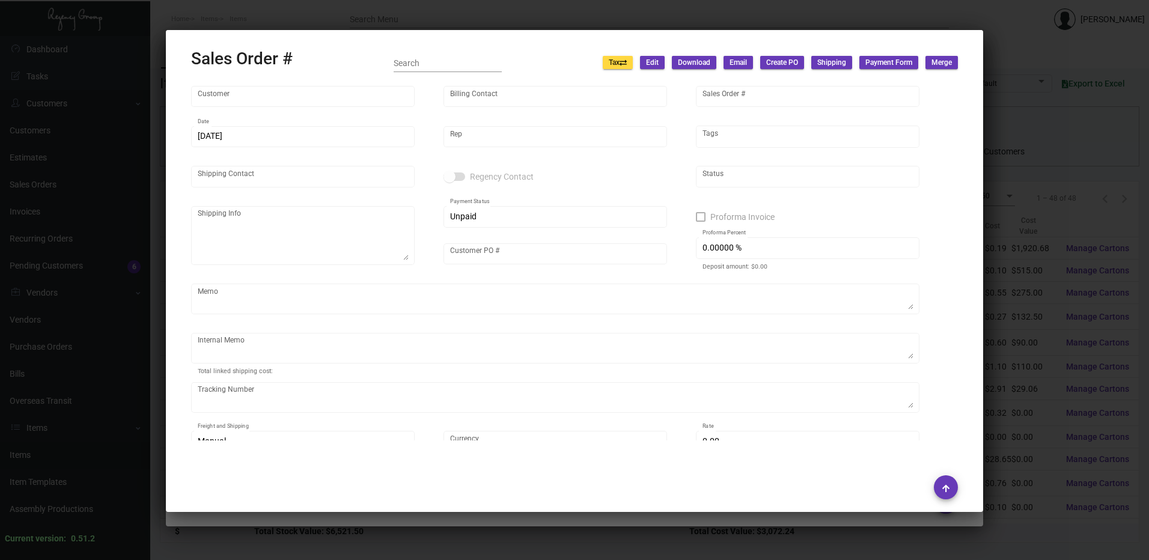
type input "[PERSON_NAME]"
type textarea "[PERSON_NAME] [STREET_ADDRESS][PERSON_NAME]"
type input "[PERSON_NAME]"
type textarea "Expedited shipping"
type textarea "$105.74 NDA"
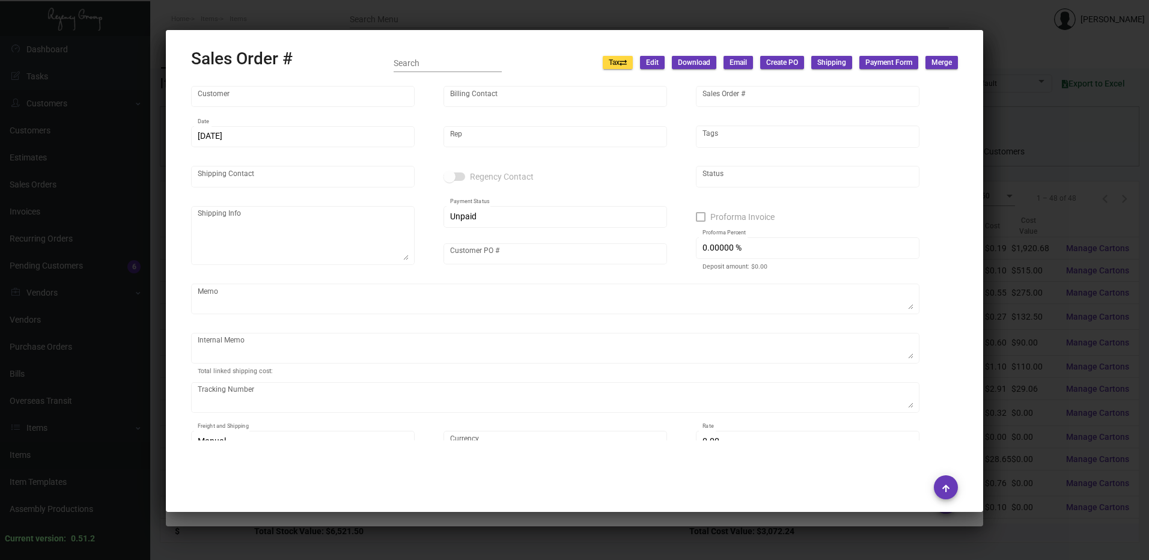
type input "United States Dollar $"
type input "$ 147.42"
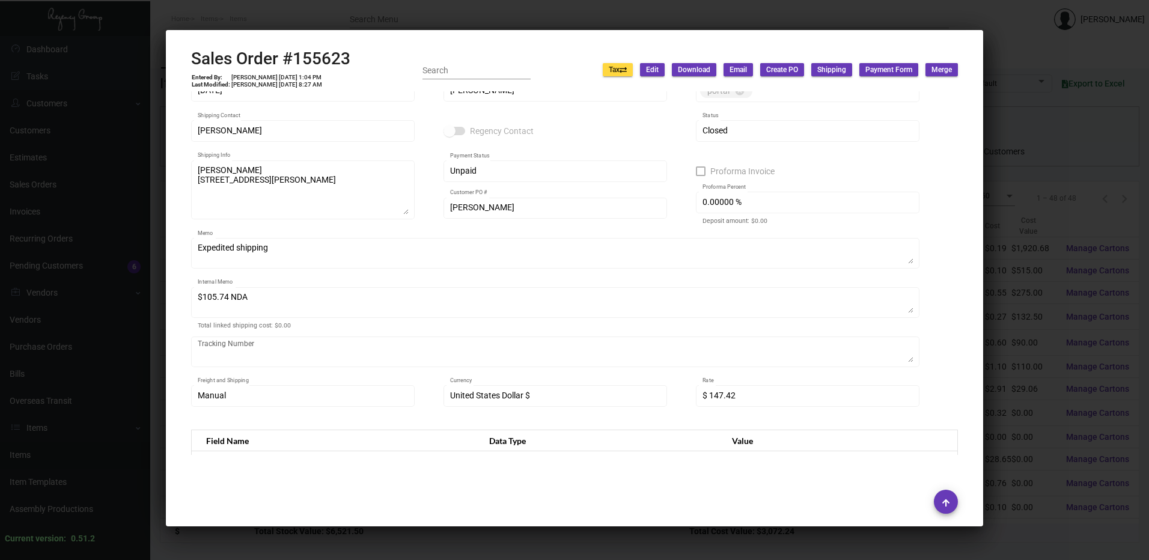
click at [590, 16] on div at bounding box center [574, 280] width 1149 height 560
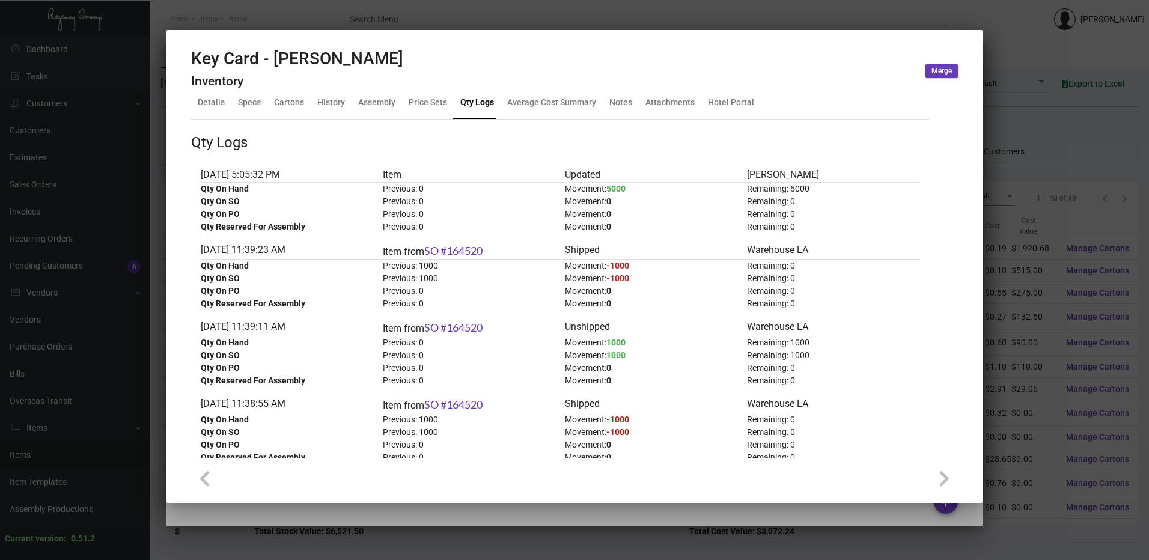
scroll to position [0, 0]
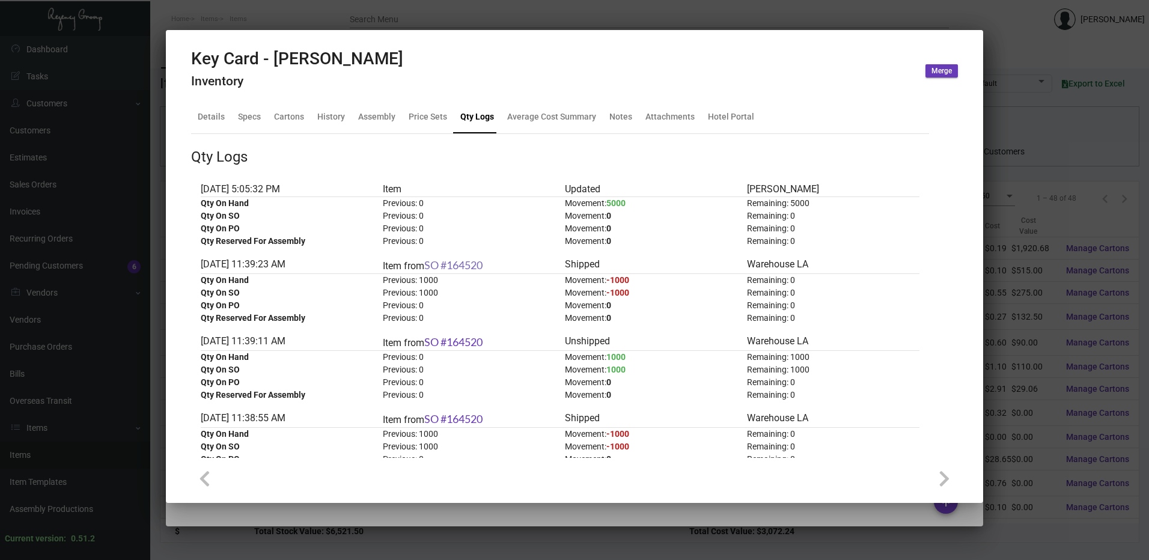
click at [472, 267] on link "SO #164520" at bounding box center [453, 264] width 58 height 13
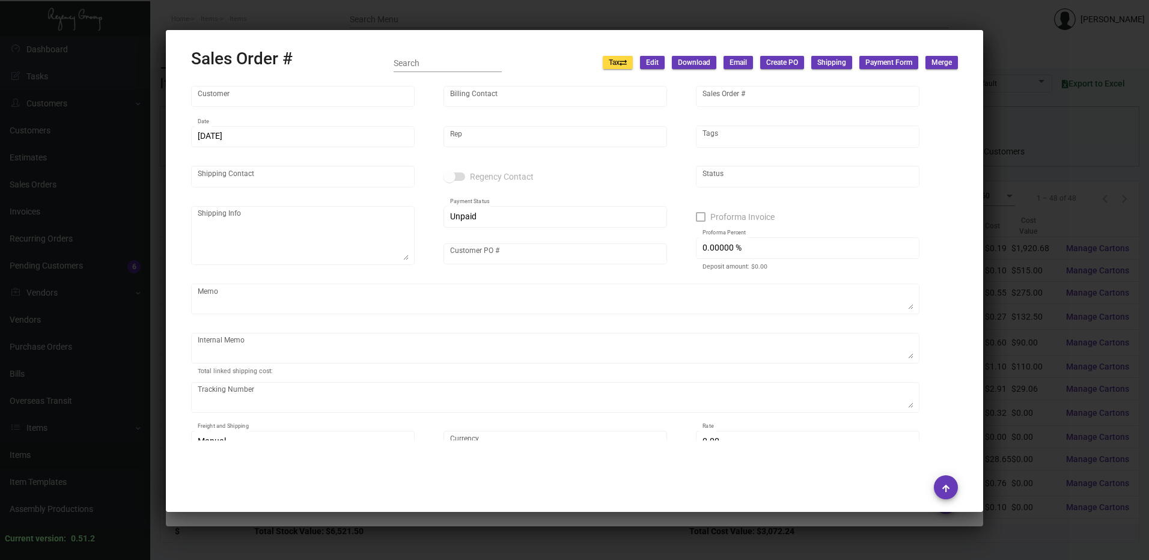
type input "[PERSON_NAME]"
type input "164520"
type input "[DATE]"
type input "[PERSON_NAME]"
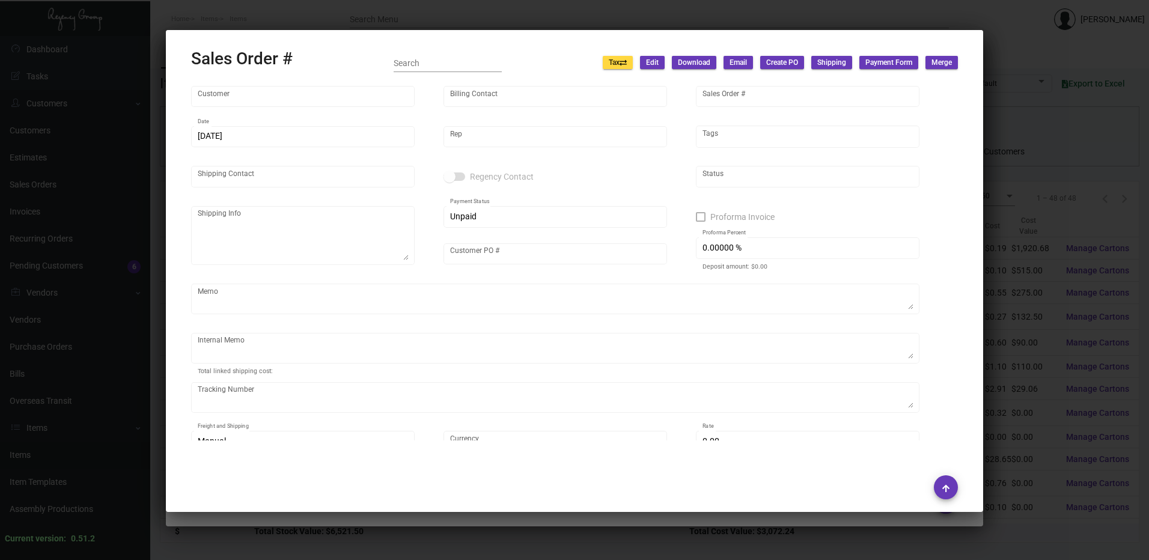
type input "[PERSON_NAME] [PERSON_NAME]"
type textarea "[PERSON_NAME] - [PERSON_NAME] [PERSON_NAME] [STREET_ADDRESS][PERSON_NAME]"
type input "[PERSON_NAME] [PERSON_NAME]"
type textarea "$8.35"
type input "United States Dollar $"
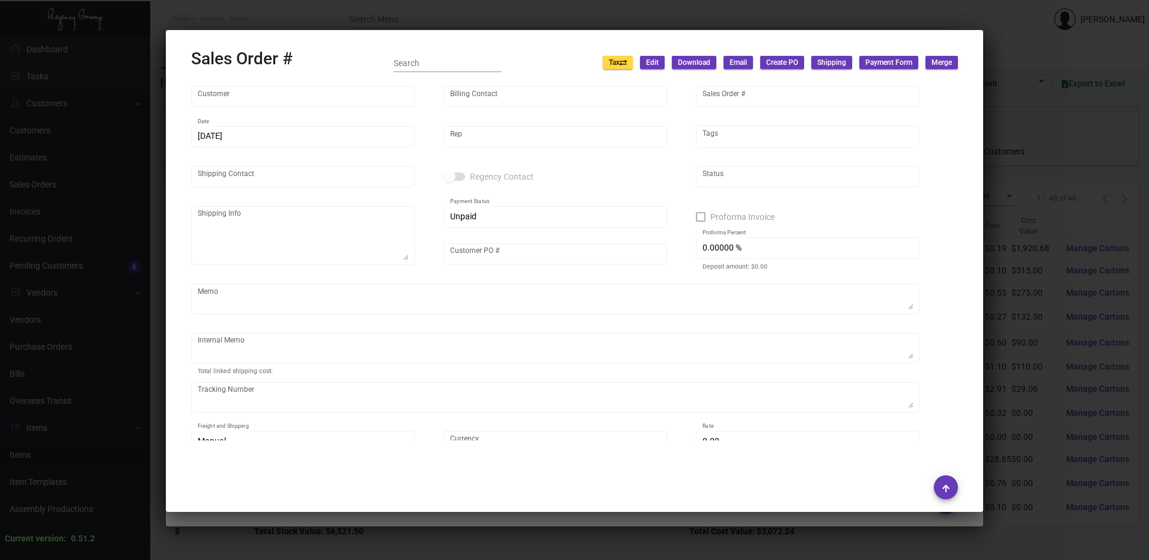
type input "$ 36.98"
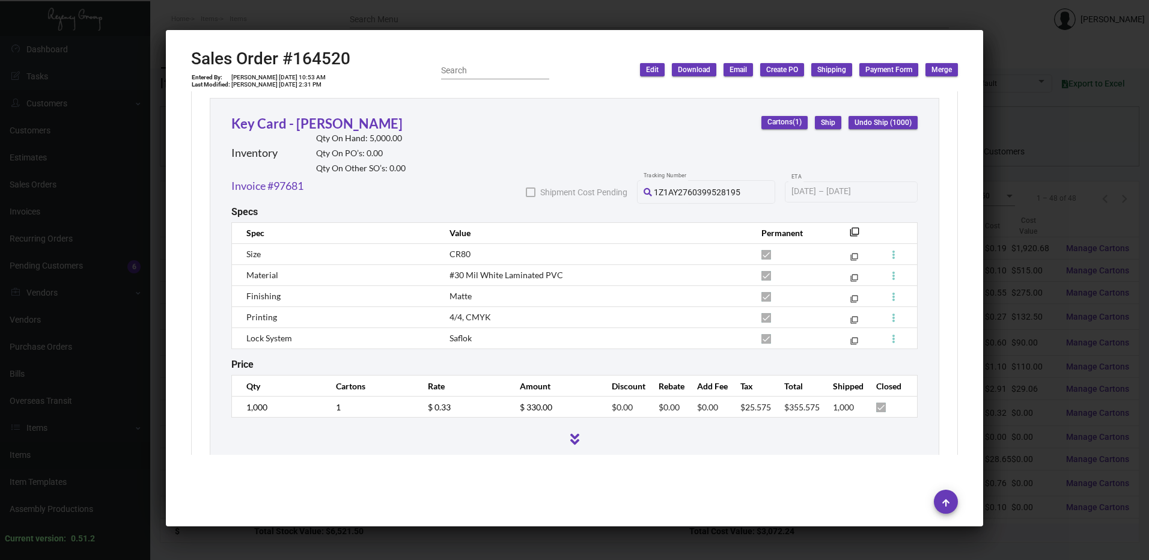
scroll to position [656, 0]
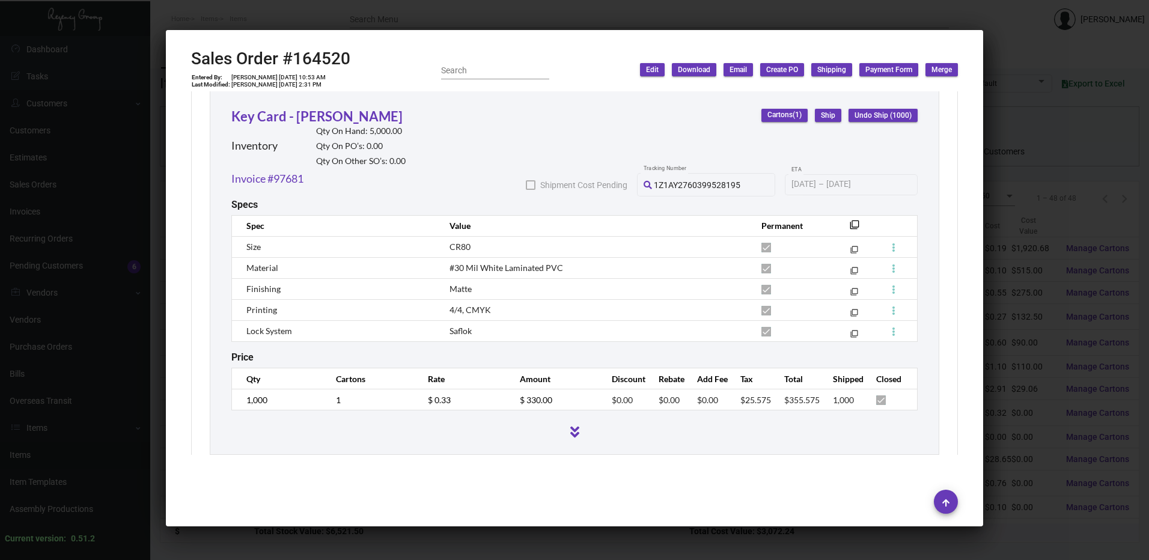
click at [495, 16] on div at bounding box center [574, 280] width 1149 height 560
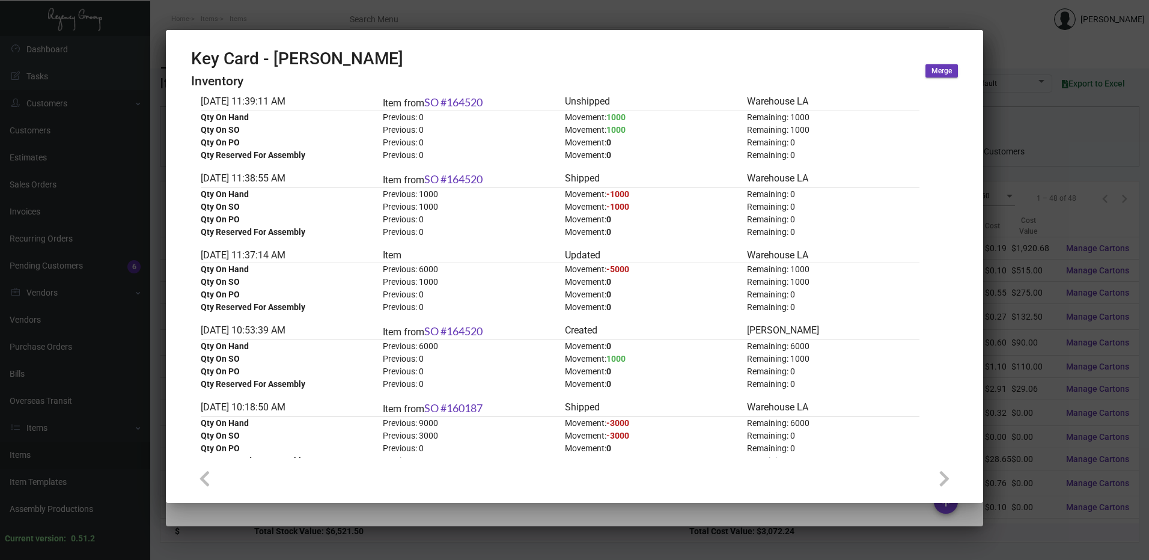
scroll to position [240, 0]
click at [623, 267] on span "-5000" at bounding box center [618, 269] width 23 height 10
drag, startPoint x: 623, startPoint y: 267, endPoint x: 631, endPoint y: 283, distance: 18.0
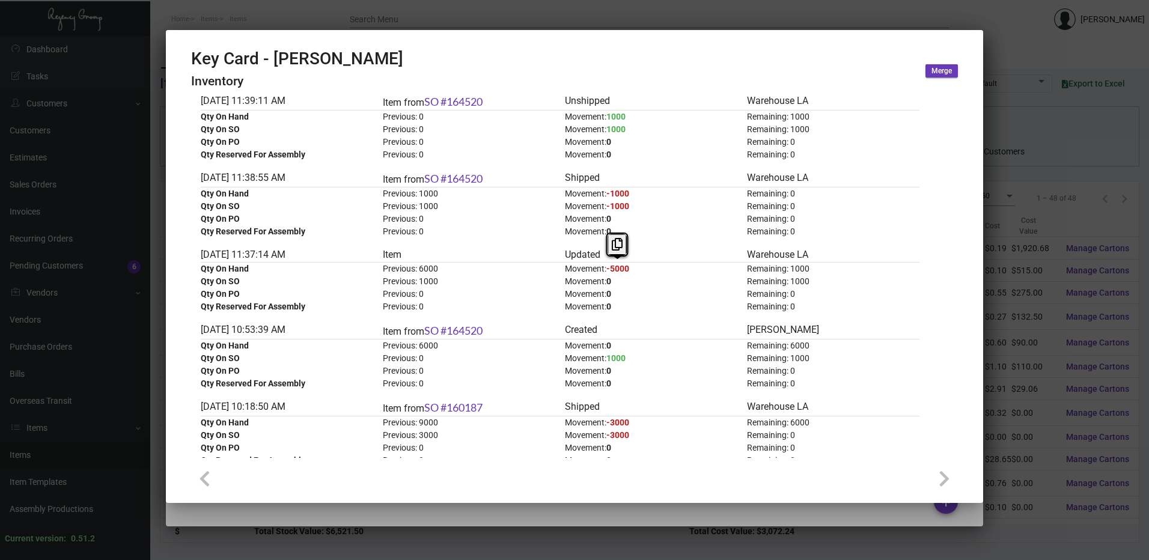
click at [631, 283] on div "Movement: 0" at bounding box center [651, 281] width 173 height 13
click at [608, 264] on span "-5000" at bounding box center [618, 269] width 23 height 10
drag, startPoint x: 608, startPoint y: 264, endPoint x: 615, endPoint y: 280, distance: 17.2
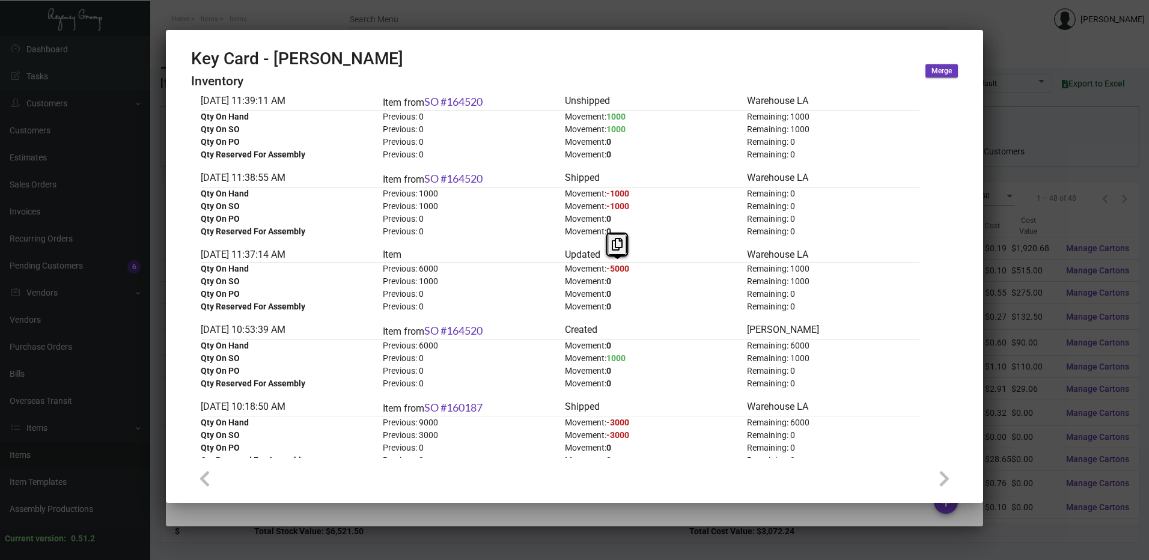
click at [615, 280] on div "Movement: 0" at bounding box center [651, 281] width 173 height 13
click at [614, 267] on span "-5000" at bounding box center [618, 269] width 23 height 10
drag, startPoint x: 614, startPoint y: 267, endPoint x: 623, endPoint y: 277, distance: 13.2
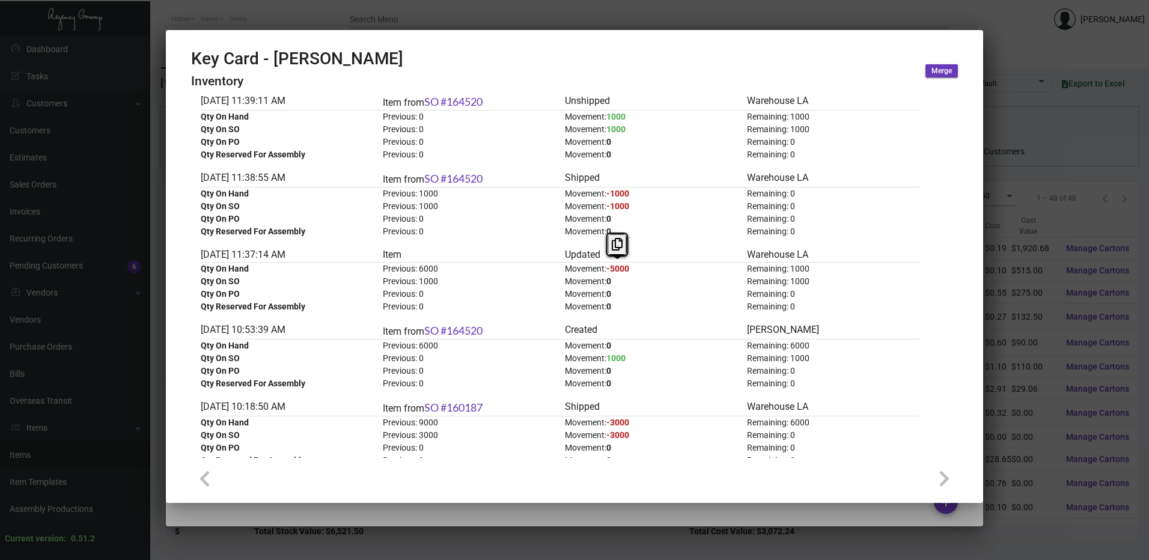
click at [623, 277] on div "Movement: 0" at bounding box center [651, 281] width 173 height 13
click at [613, 269] on span "-5000" at bounding box center [618, 269] width 23 height 10
drag, startPoint x: 613, startPoint y: 269, endPoint x: 627, endPoint y: 284, distance: 20.4
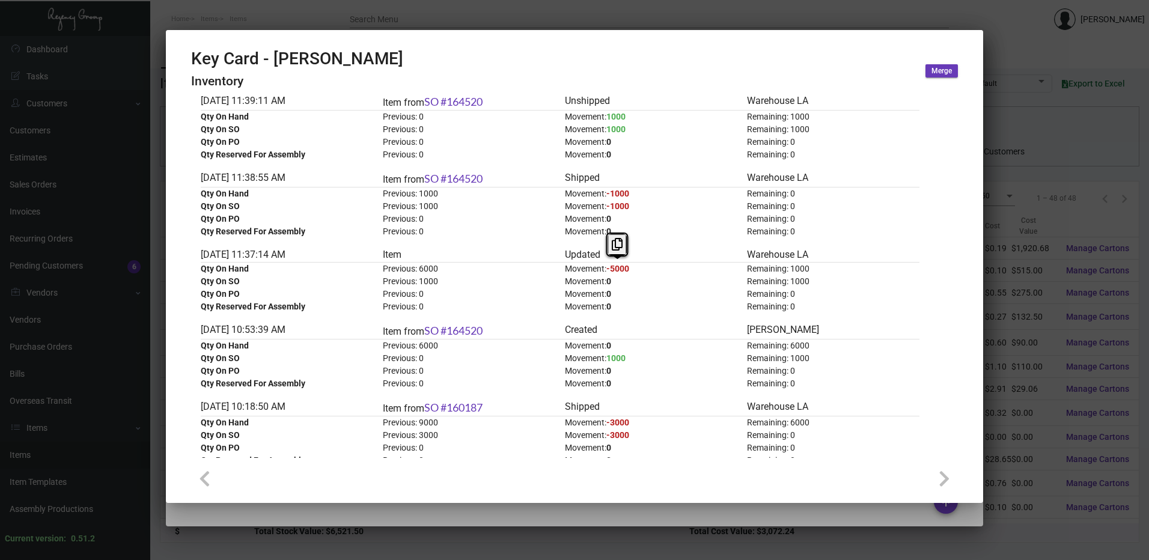
click at [627, 284] on div "Movement: 0" at bounding box center [651, 281] width 173 height 13
click at [753, 8] on div at bounding box center [574, 280] width 1149 height 560
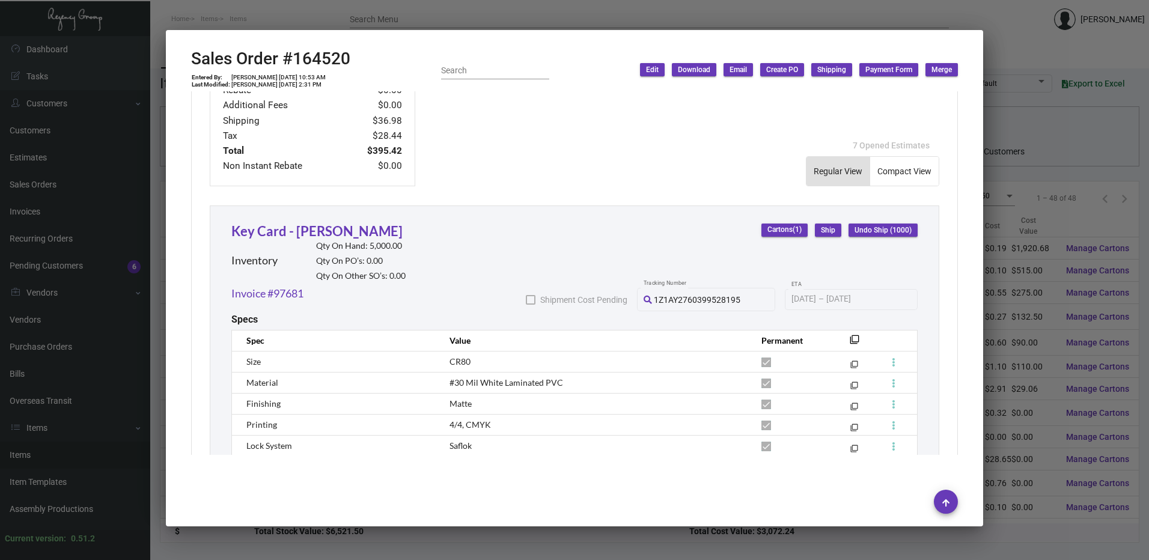
click at [734, 7] on div at bounding box center [574, 280] width 1149 height 560
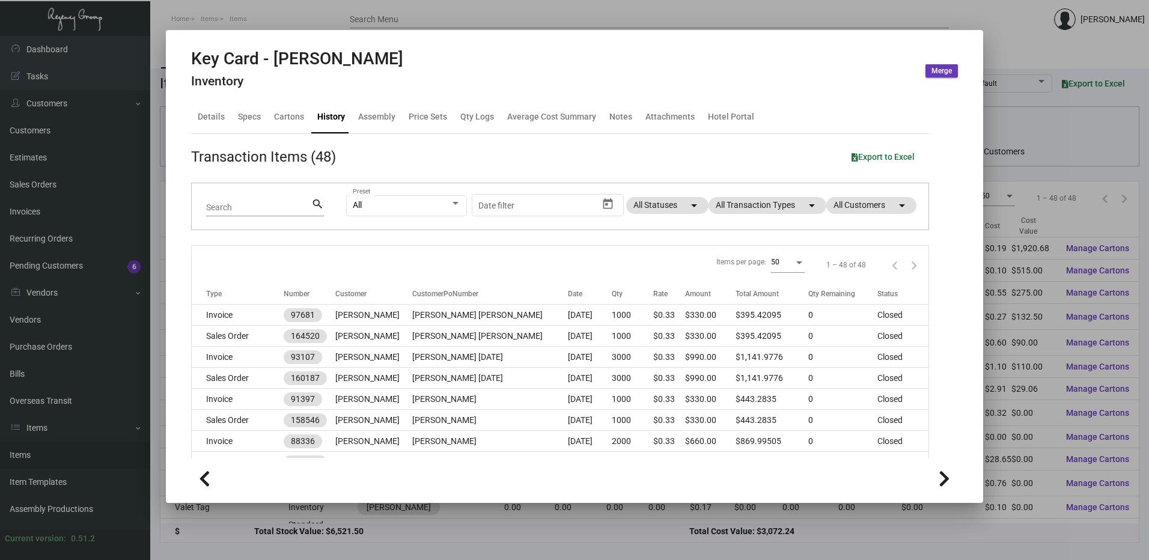
click at [857, 20] on div at bounding box center [574, 280] width 1149 height 560
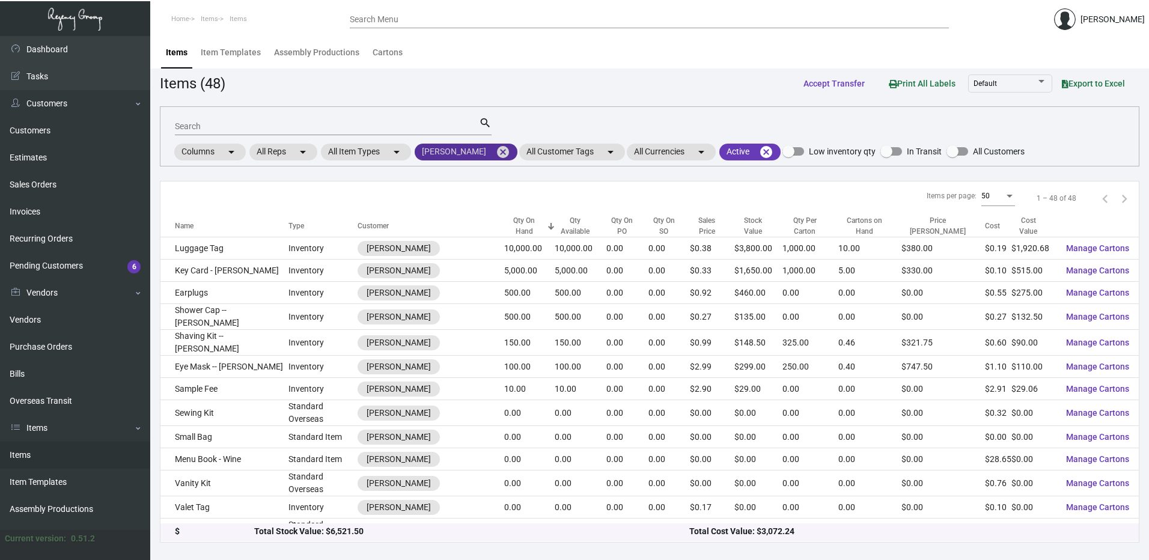
click at [496, 148] on mat-icon "cancel" at bounding box center [503, 152] width 14 height 14
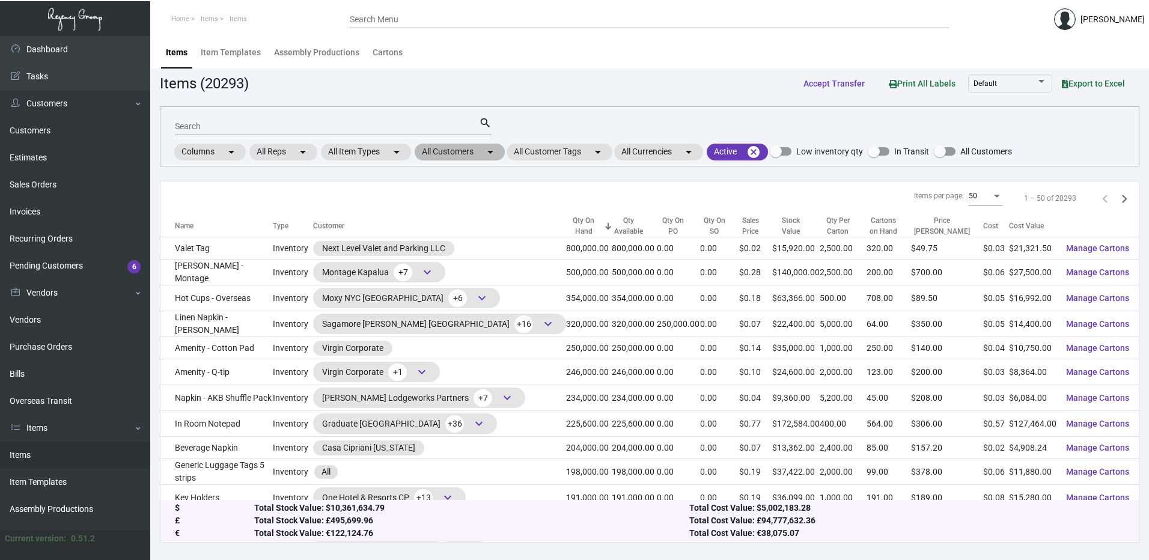
click at [483, 150] on mat-chip "All Customers arrow_drop_down" at bounding box center [460, 152] width 90 height 17
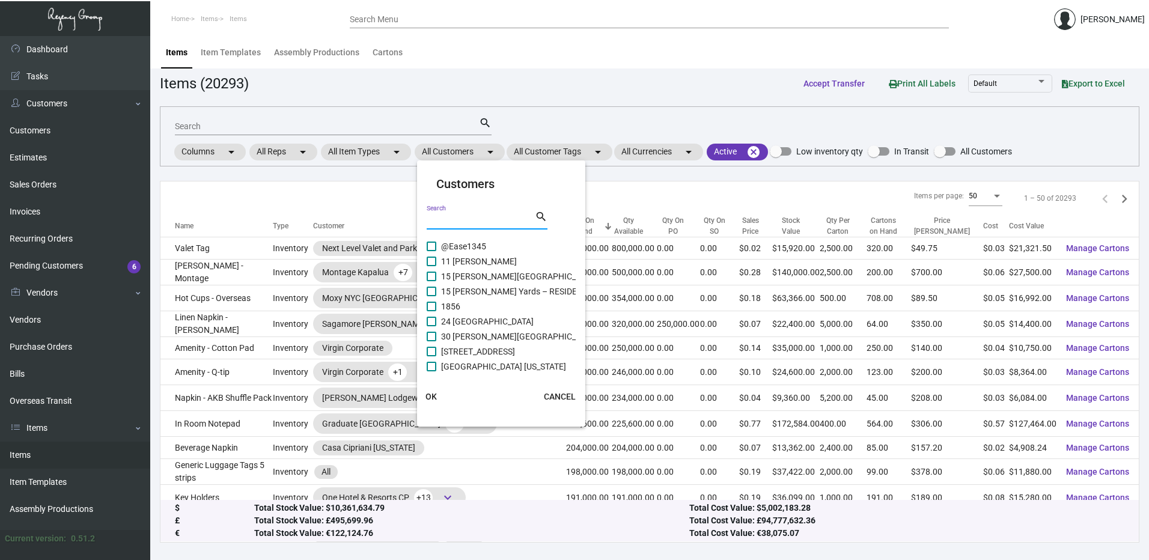
click at [468, 217] on input "Search" at bounding box center [481, 221] width 108 height 10
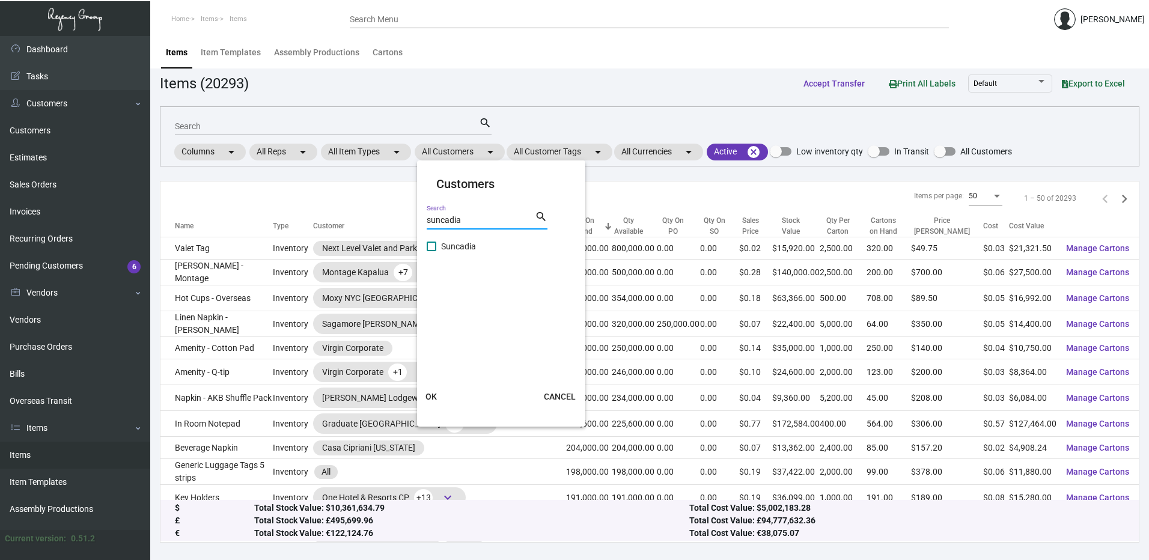
type input "suncadia"
click at [434, 248] on span at bounding box center [432, 247] width 10 height 10
click at [432, 251] on input "Suncadia" at bounding box center [431, 251] width 1 height 1
checkbox input "true"
click at [432, 405] on button "OK" at bounding box center [431, 397] width 38 height 22
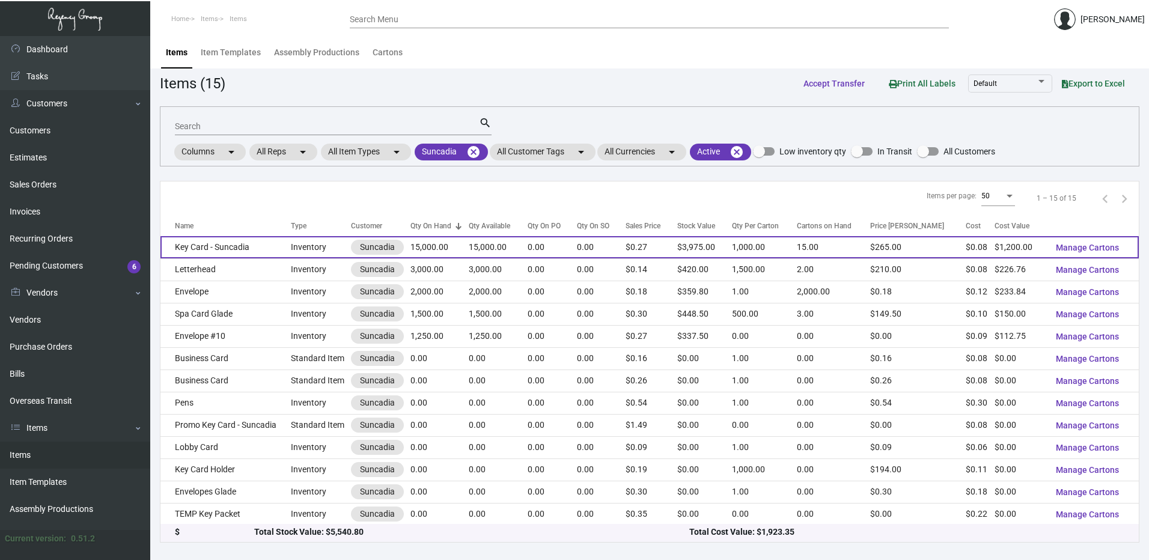
click at [256, 251] on td "Key Card - Suncadia" at bounding box center [225, 247] width 130 height 22
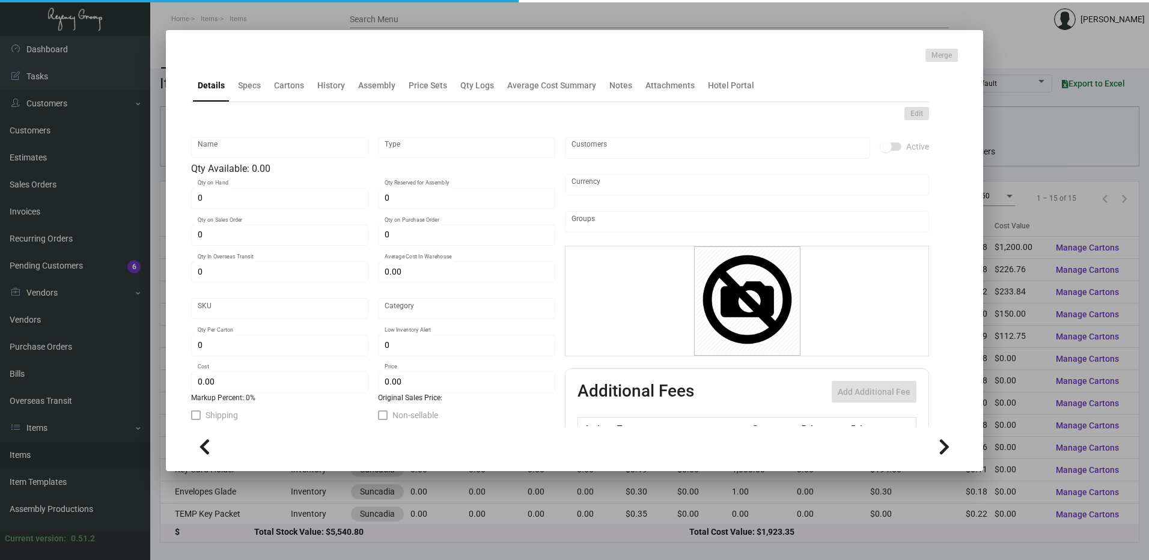
type input "Key Card - Suncadia"
type input "Inventory"
type input "15,000"
type input "-15,000"
type input "$ 0.0845"
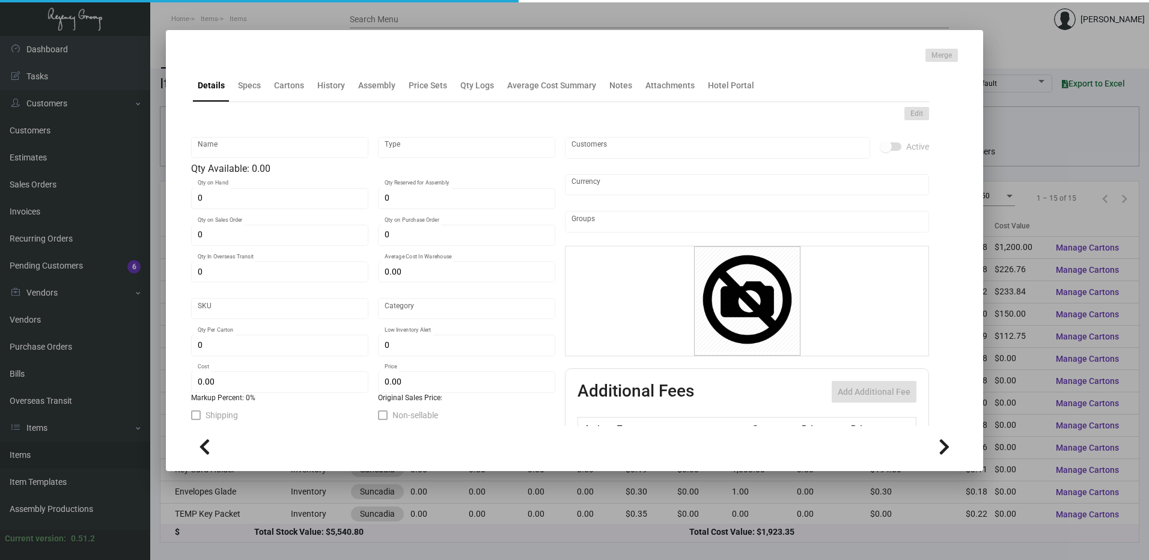
type input "1012-Key Card -10"
type input "Overseas"
type input "1,000"
type input "6,000"
type input "$ 0.08"
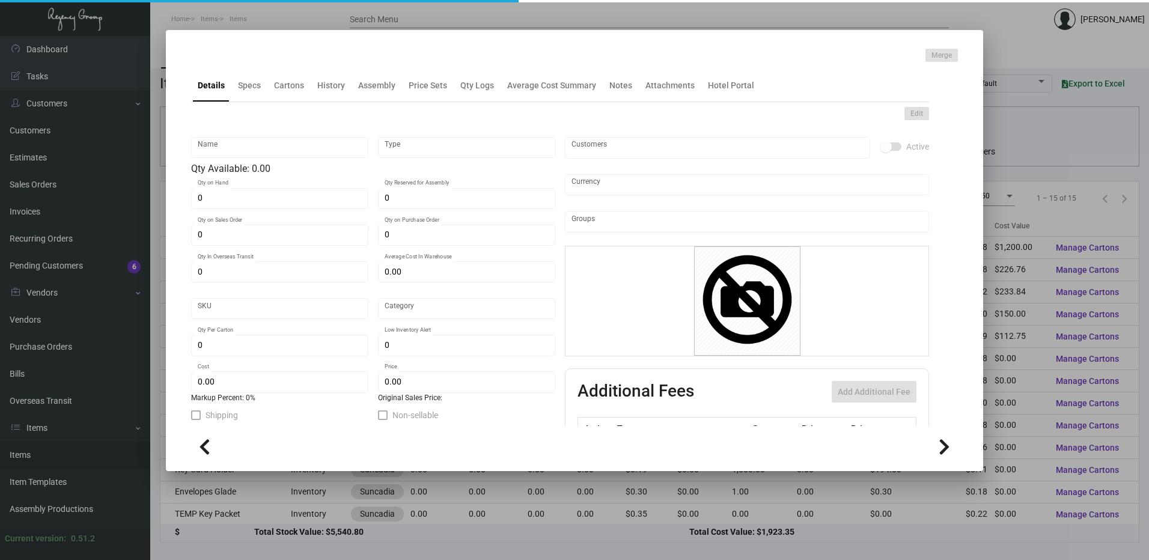
type input "$ 0.265"
checkbox input "true"
type input "United States Dollar $"
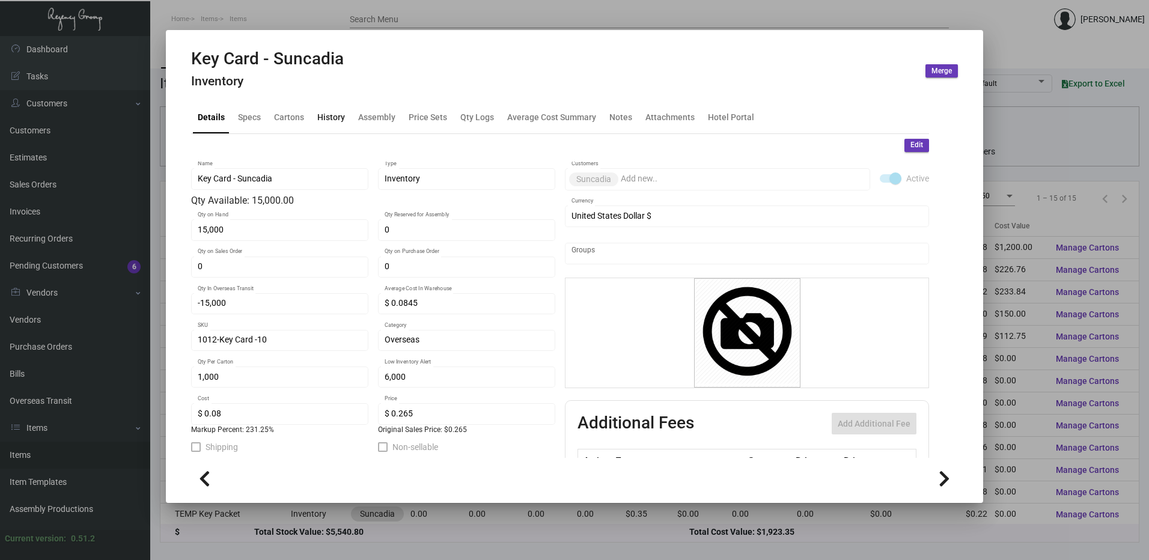
click at [330, 112] on div "History" at bounding box center [331, 117] width 28 height 13
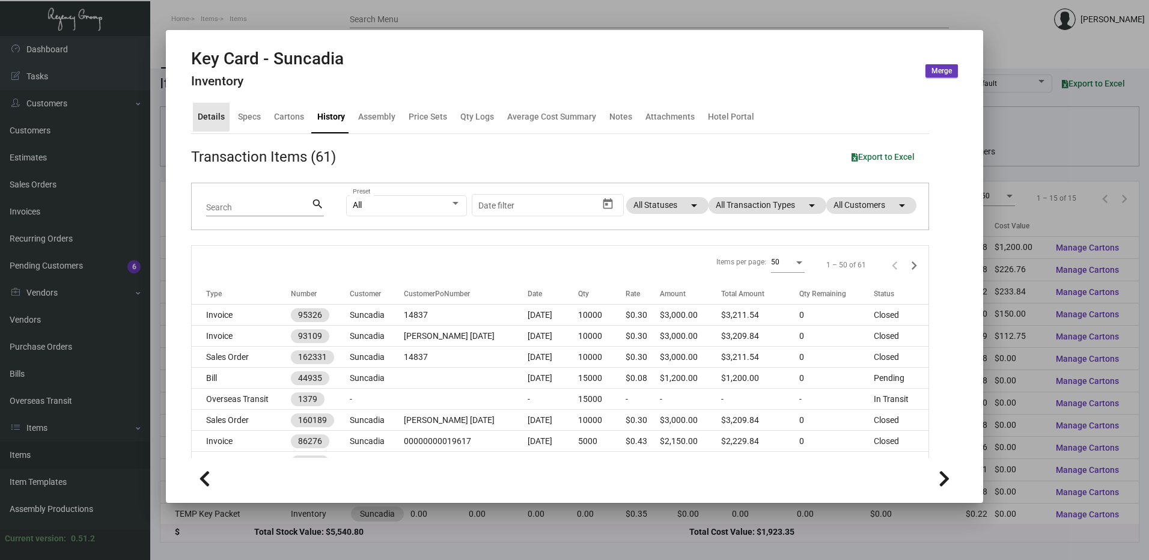
click at [202, 106] on div "Details" at bounding box center [211, 117] width 37 height 29
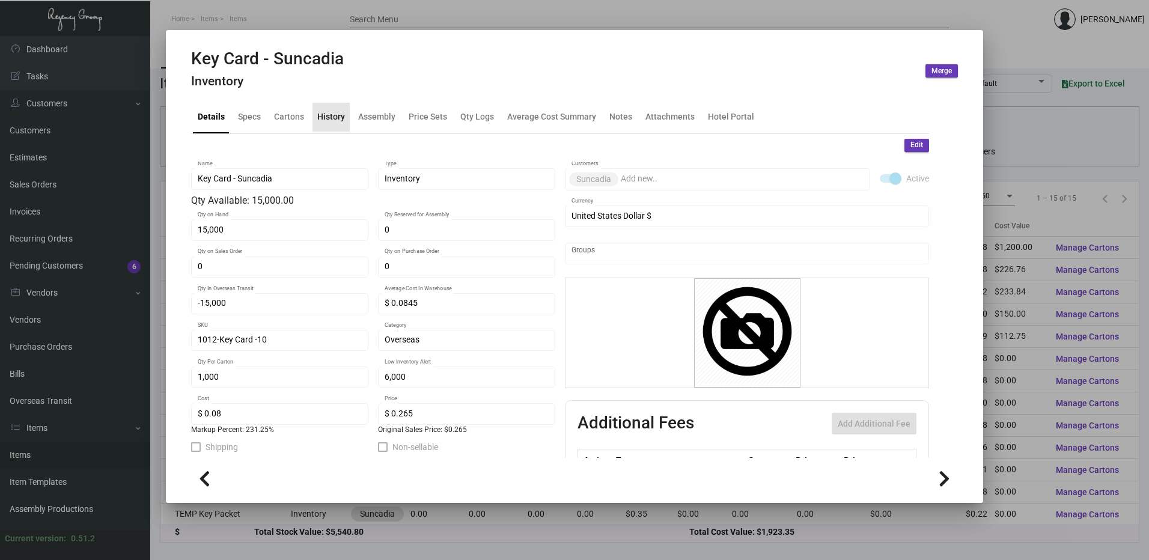
click at [337, 118] on div "History" at bounding box center [331, 117] width 28 height 13
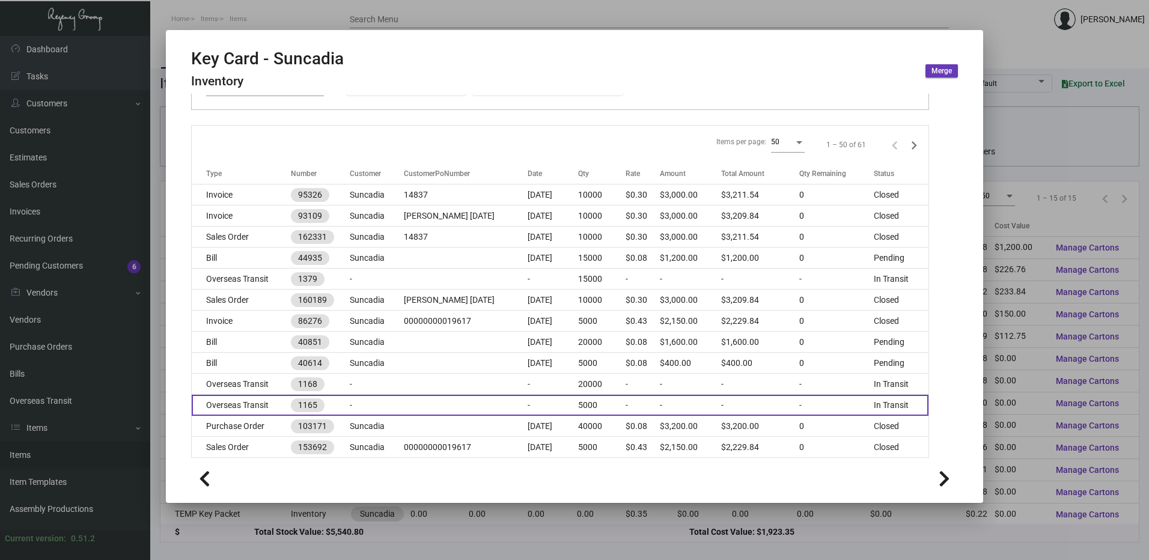
scroll to position [180, 0]
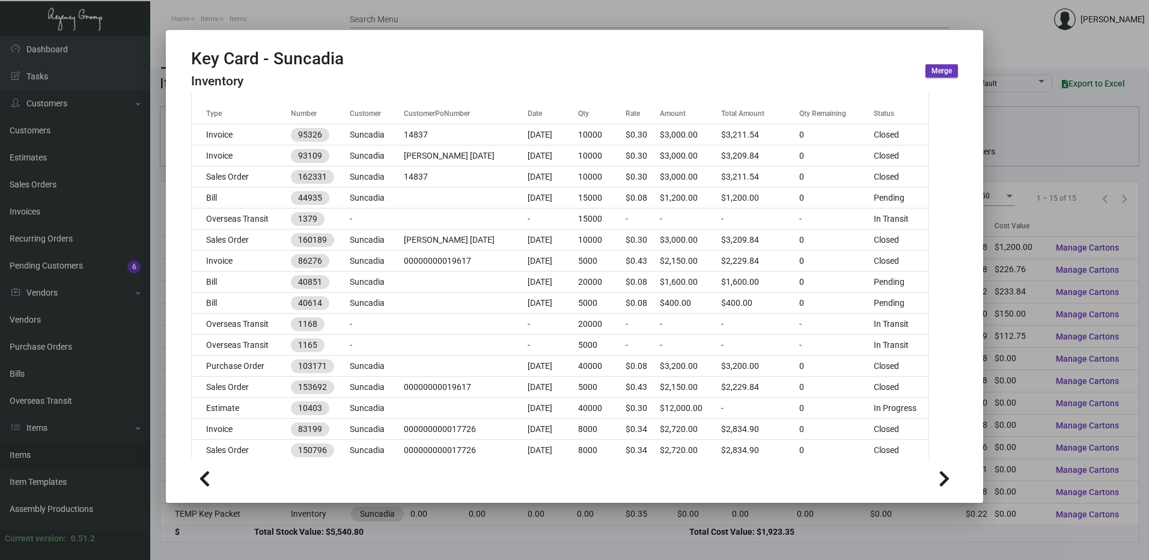
click at [1007, 40] on div at bounding box center [574, 280] width 1149 height 560
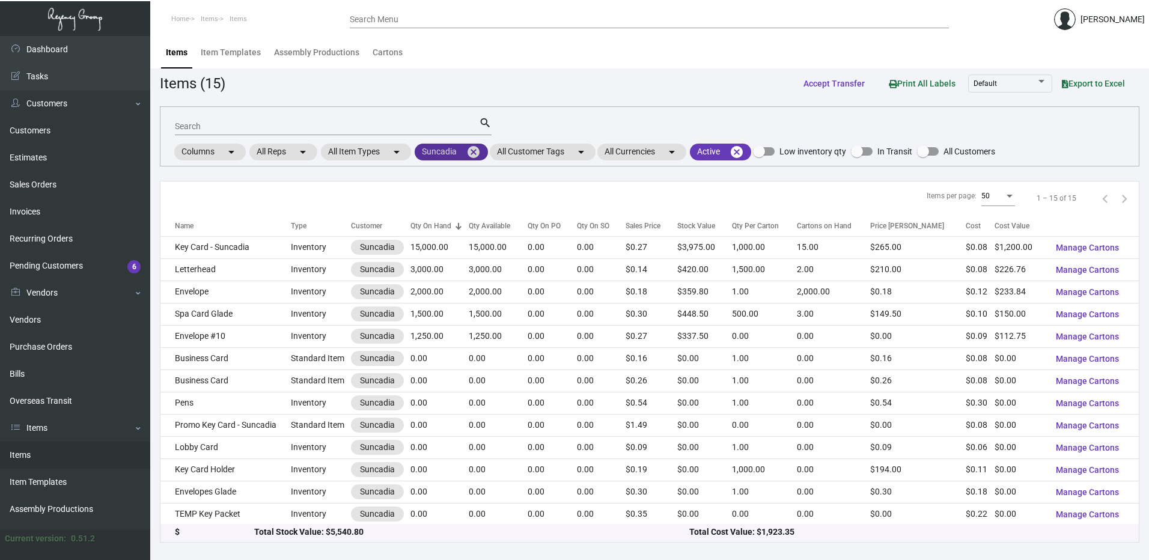
drag, startPoint x: 476, startPoint y: 148, endPoint x: 307, endPoint y: 8, distance: 219.0
click at [476, 148] on mat-icon "cancel" at bounding box center [473, 152] width 14 height 14
